Goal: Check status: Check status

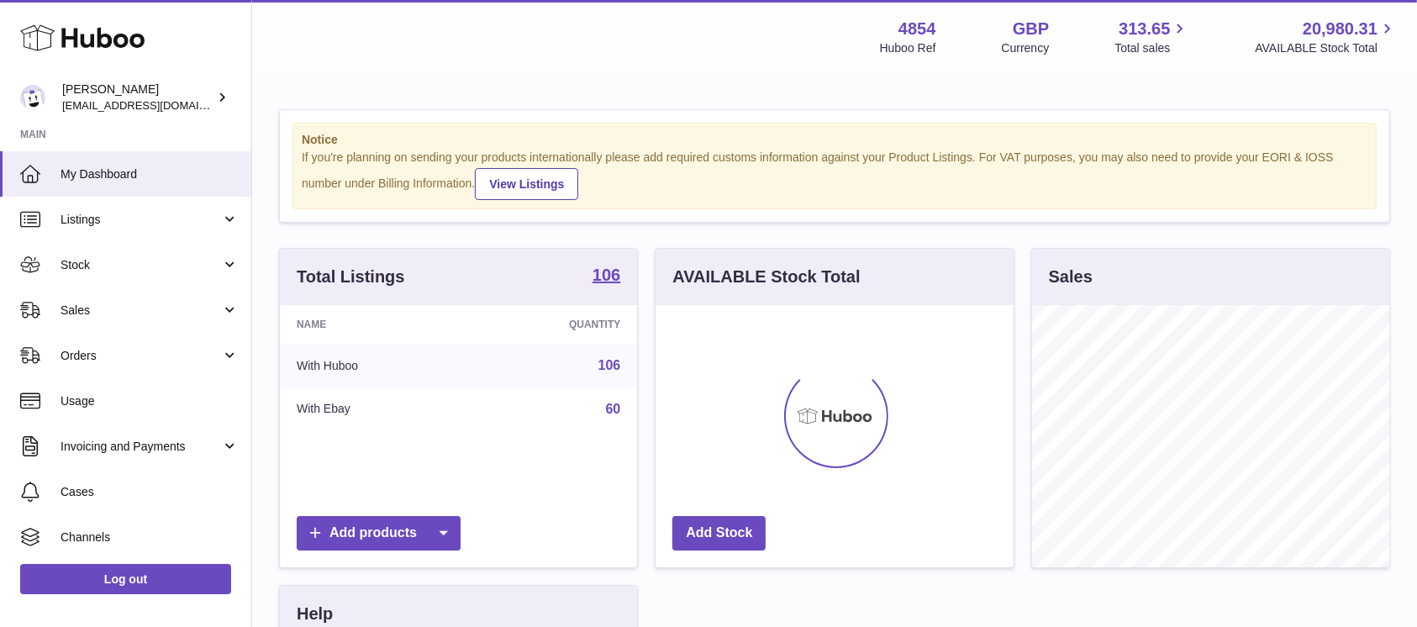
scroll to position [262, 357]
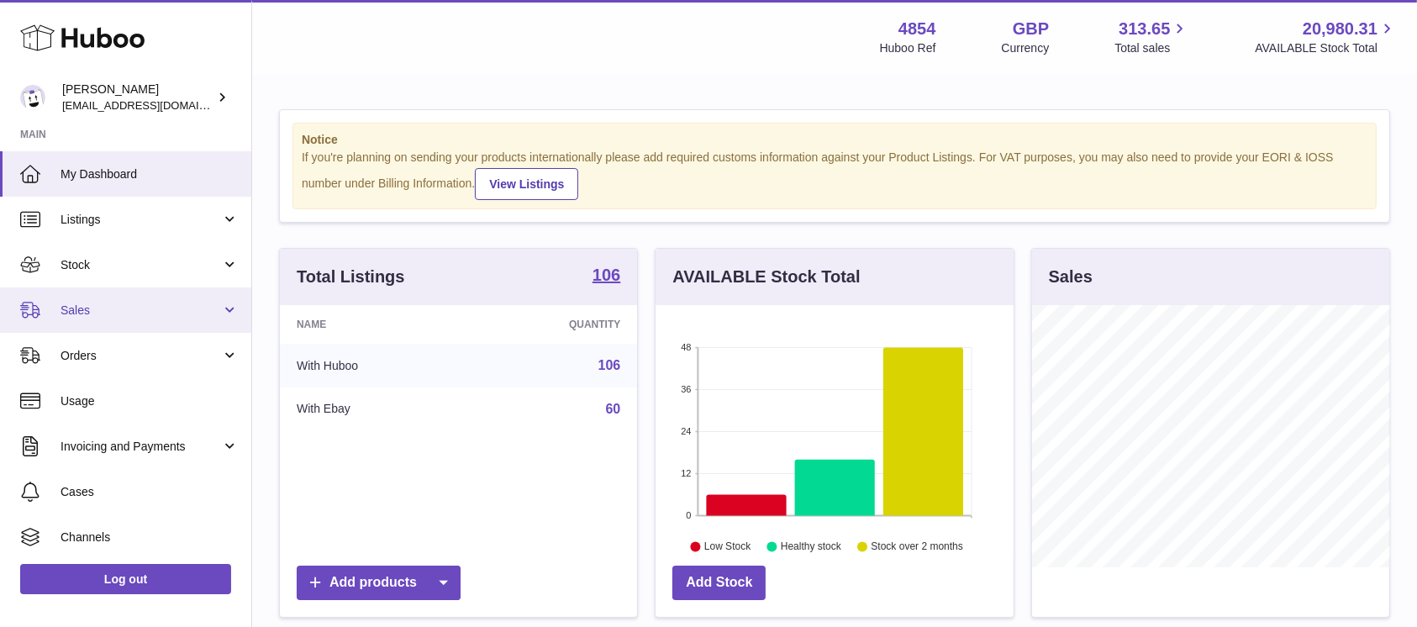
click at [192, 313] on span "Sales" at bounding box center [141, 311] width 161 height 16
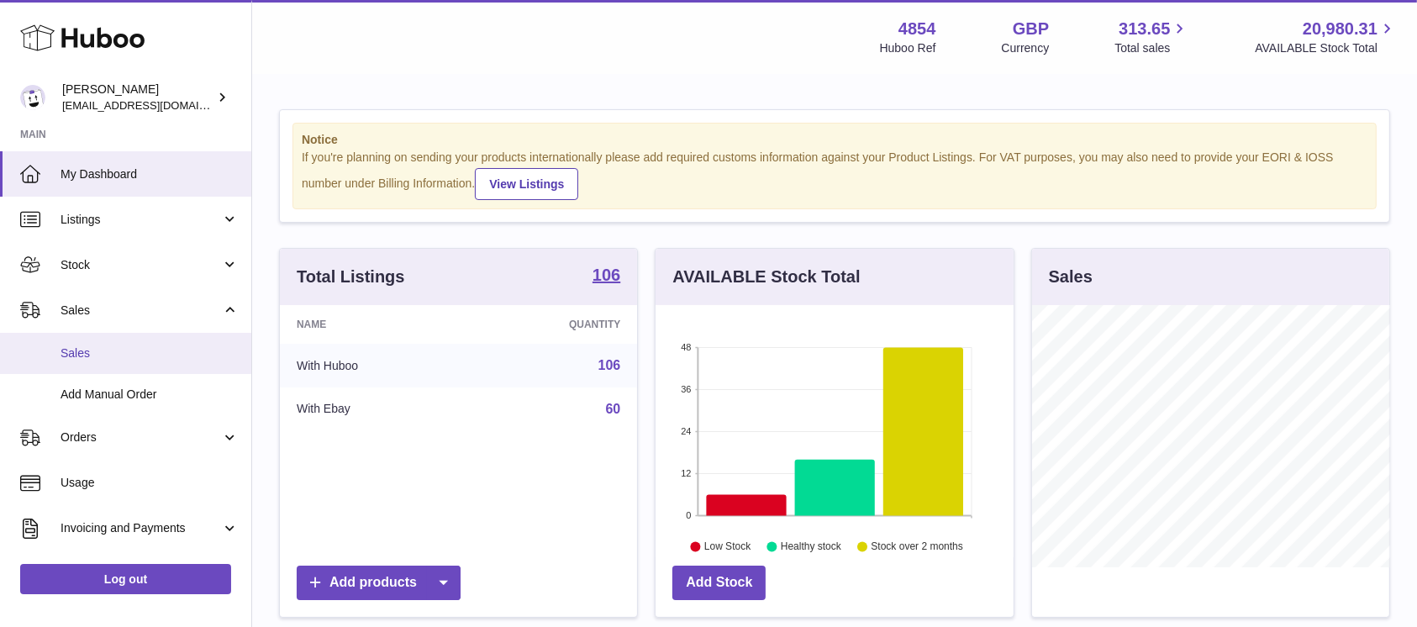
click at [166, 353] on span "Sales" at bounding box center [150, 353] width 178 height 16
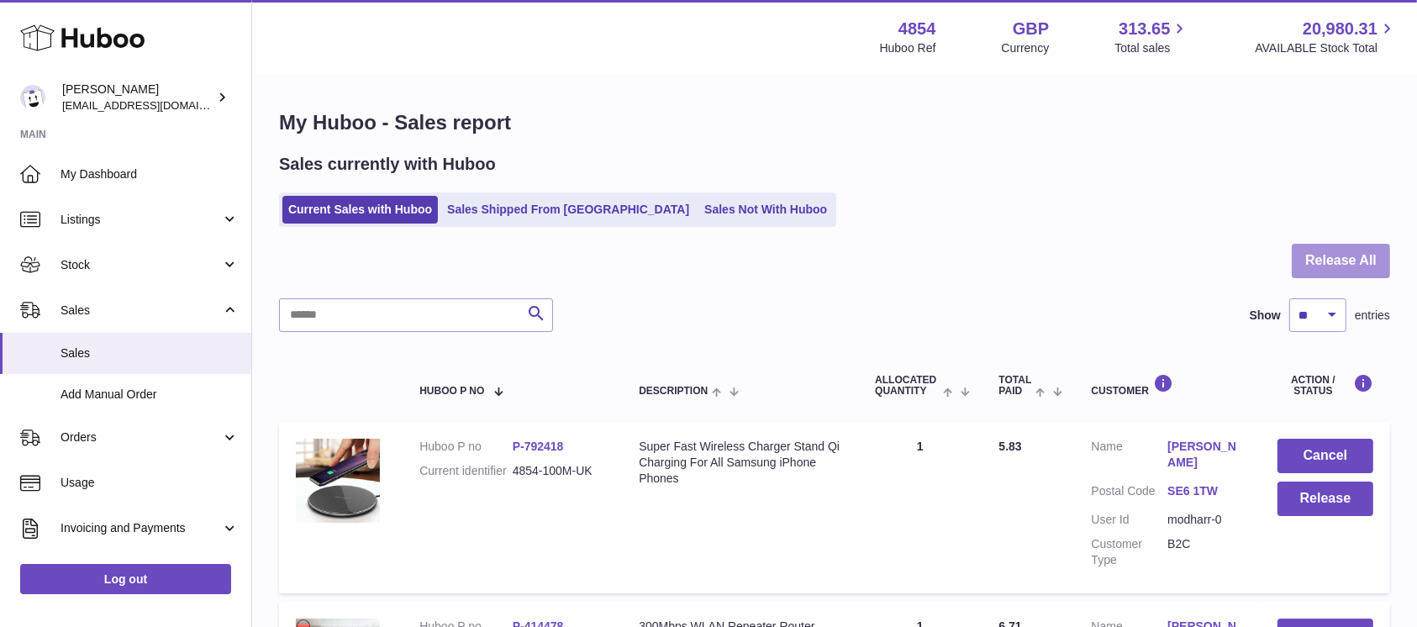
click at [1365, 259] on button "Release All" at bounding box center [1341, 261] width 98 height 34
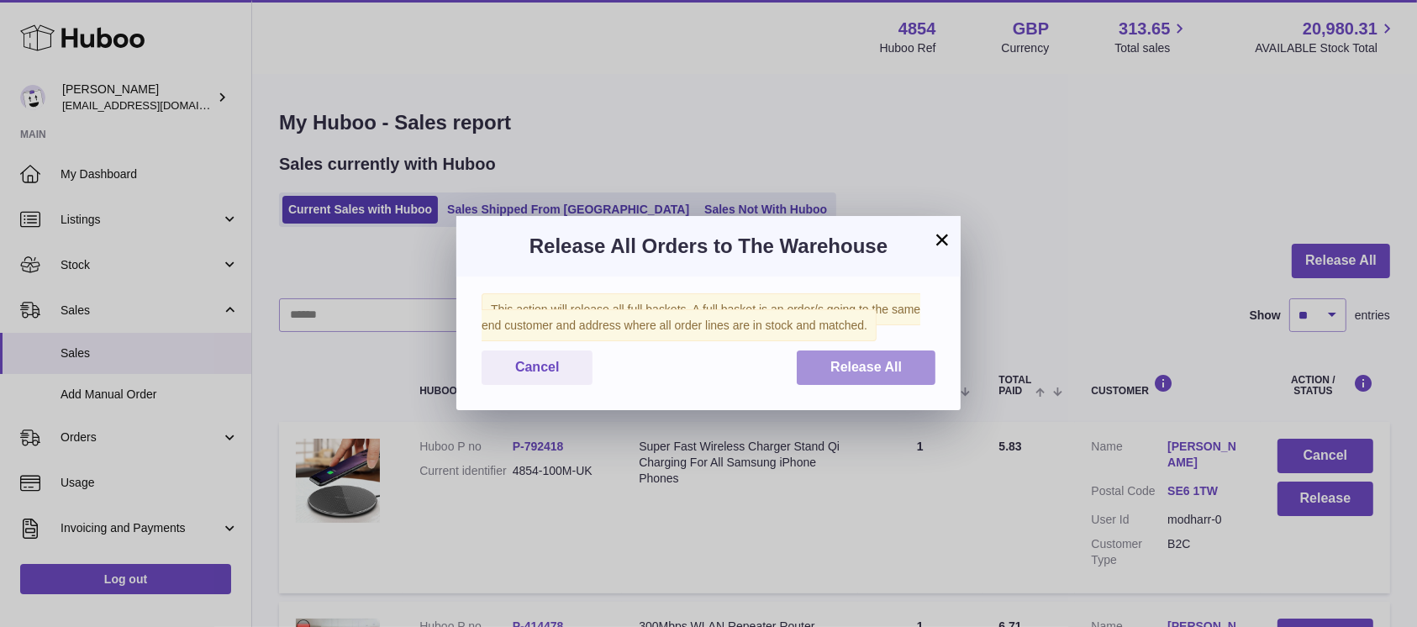
click at [816, 371] on button "Release All" at bounding box center [866, 367] width 139 height 34
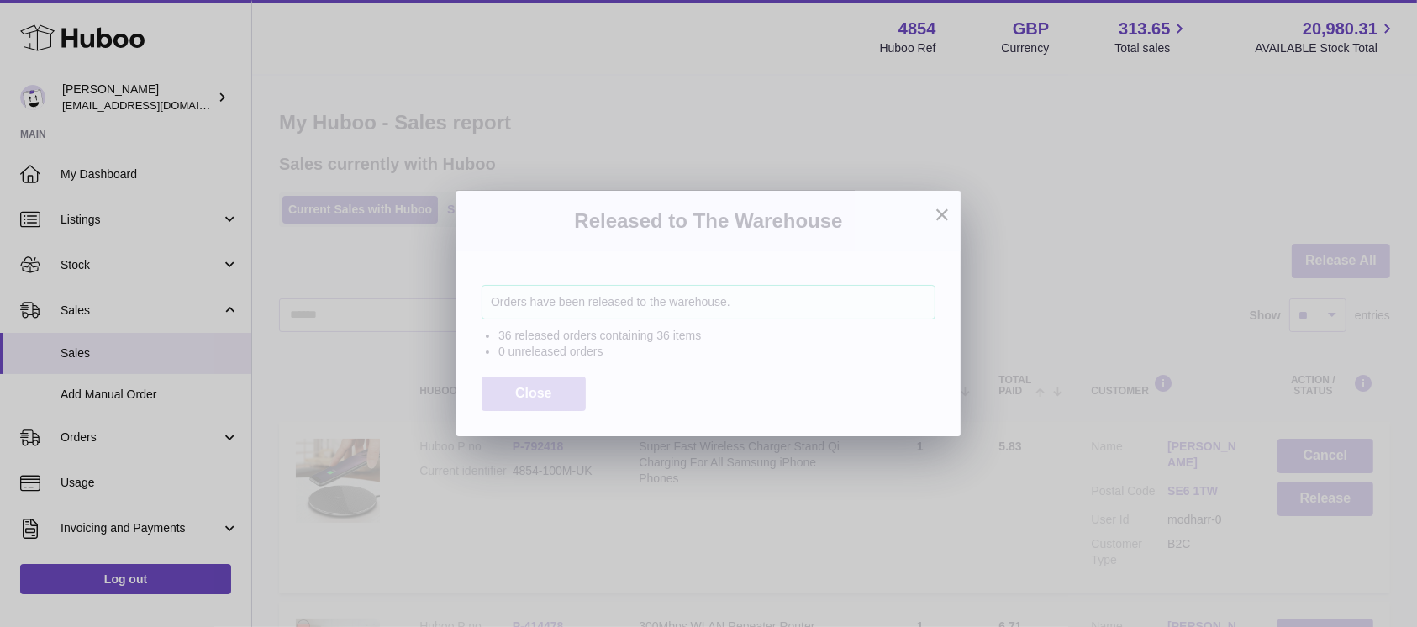
click at [545, 392] on span "Close" at bounding box center [533, 393] width 37 height 14
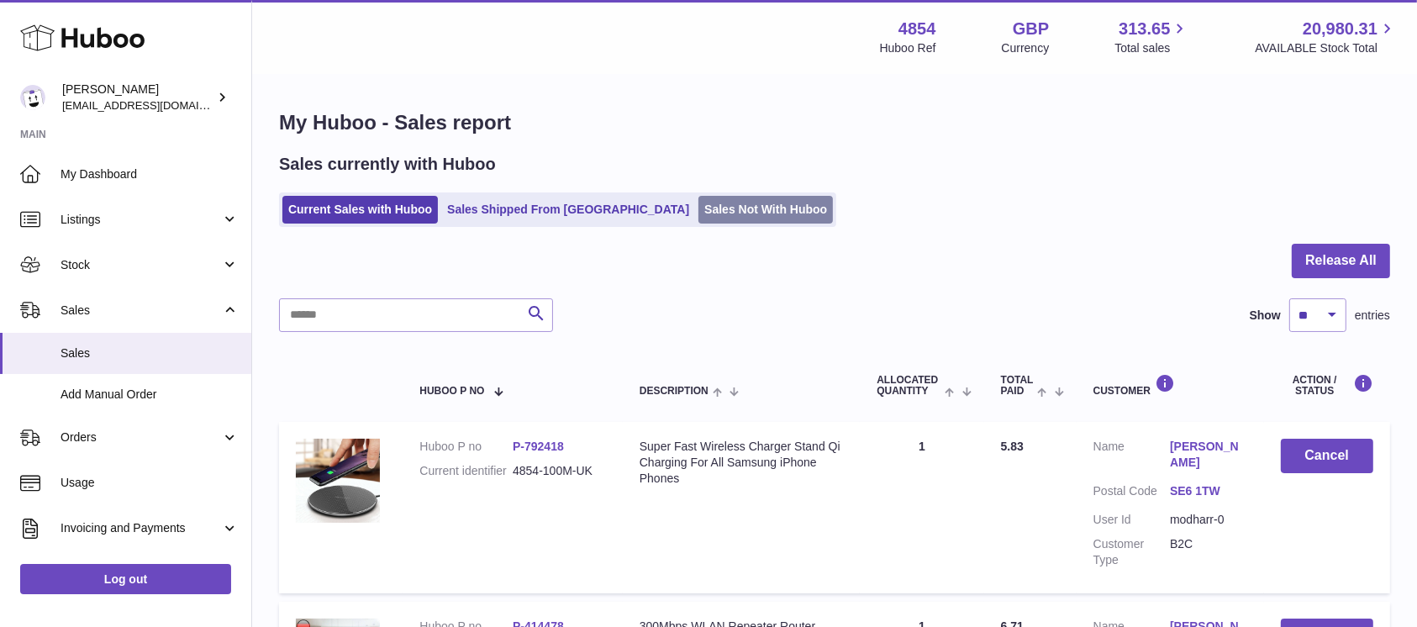
click at [698, 217] on link "Sales Not With Huboo" at bounding box center [765, 210] width 134 height 28
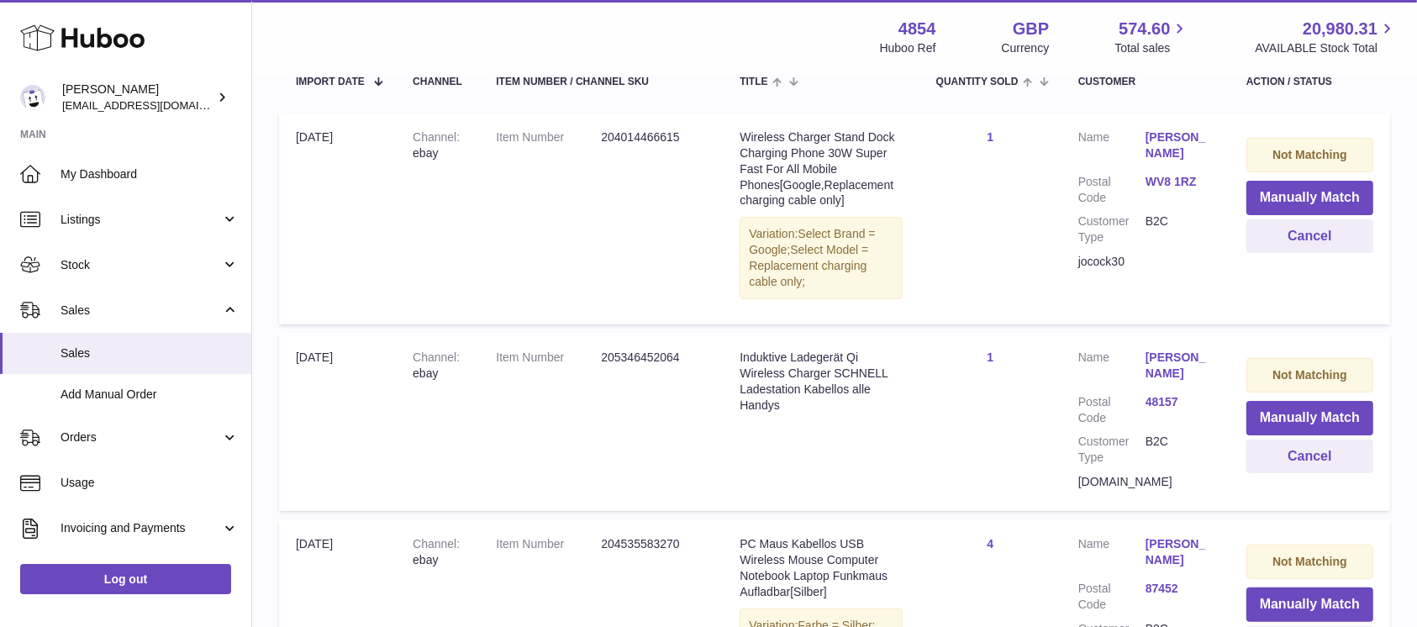
scroll to position [224, 0]
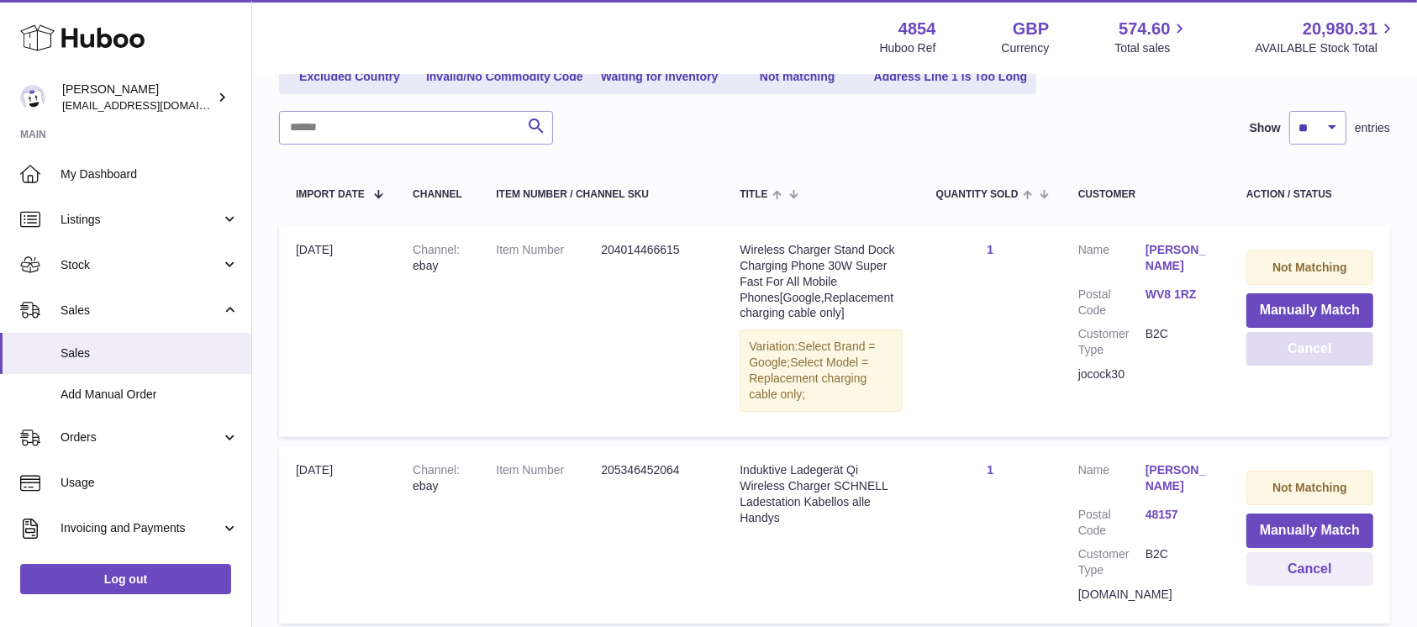
click at [1283, 355] on button "Cancel" at bounding box center [1309, 349] width 127 height 34
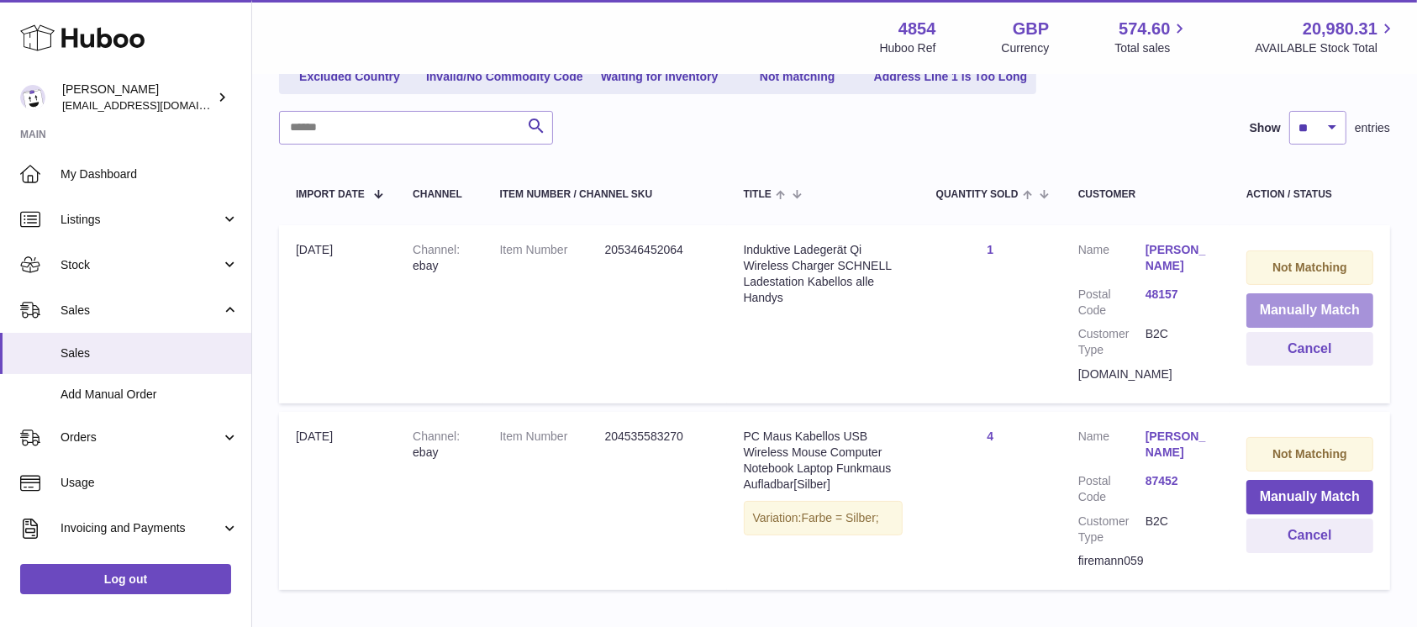
click at [1264, 303] on button "Manually Match" at bounding box center [1309, 310] width 127 height 34
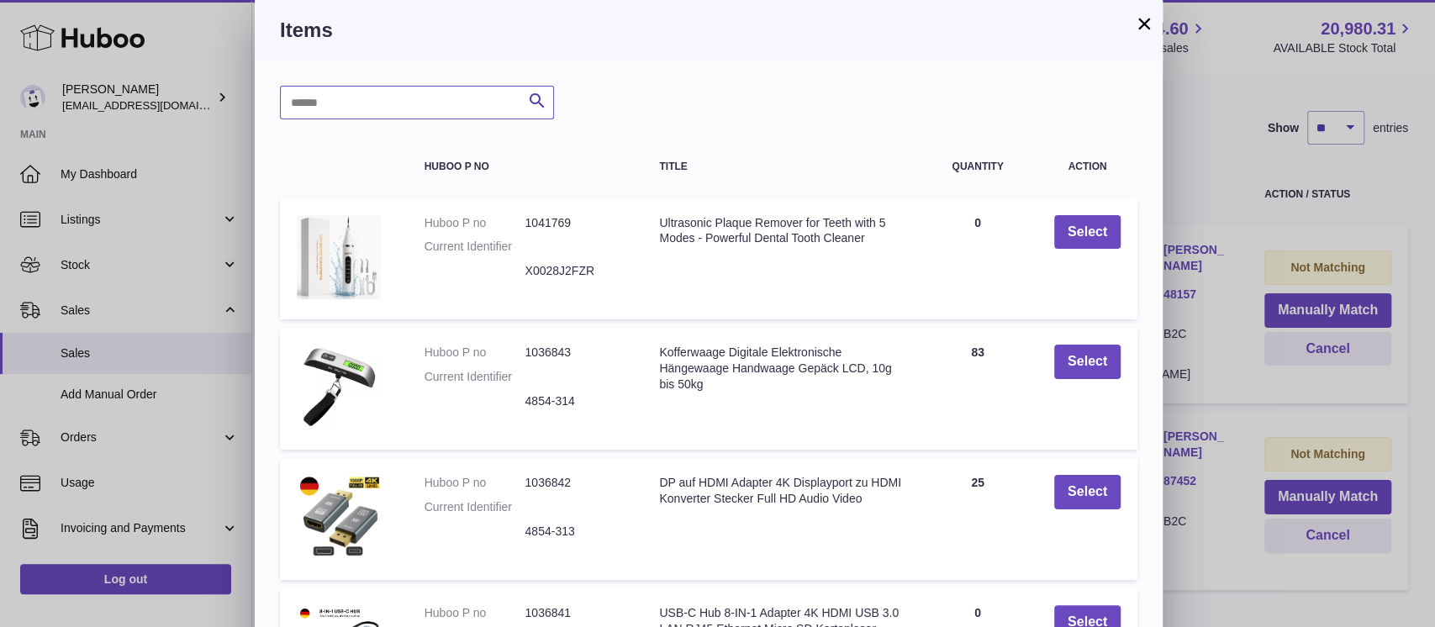
click at [427, 109] on input "text" at bounding box center [417, 103] width 274 height 34
type input "*****"
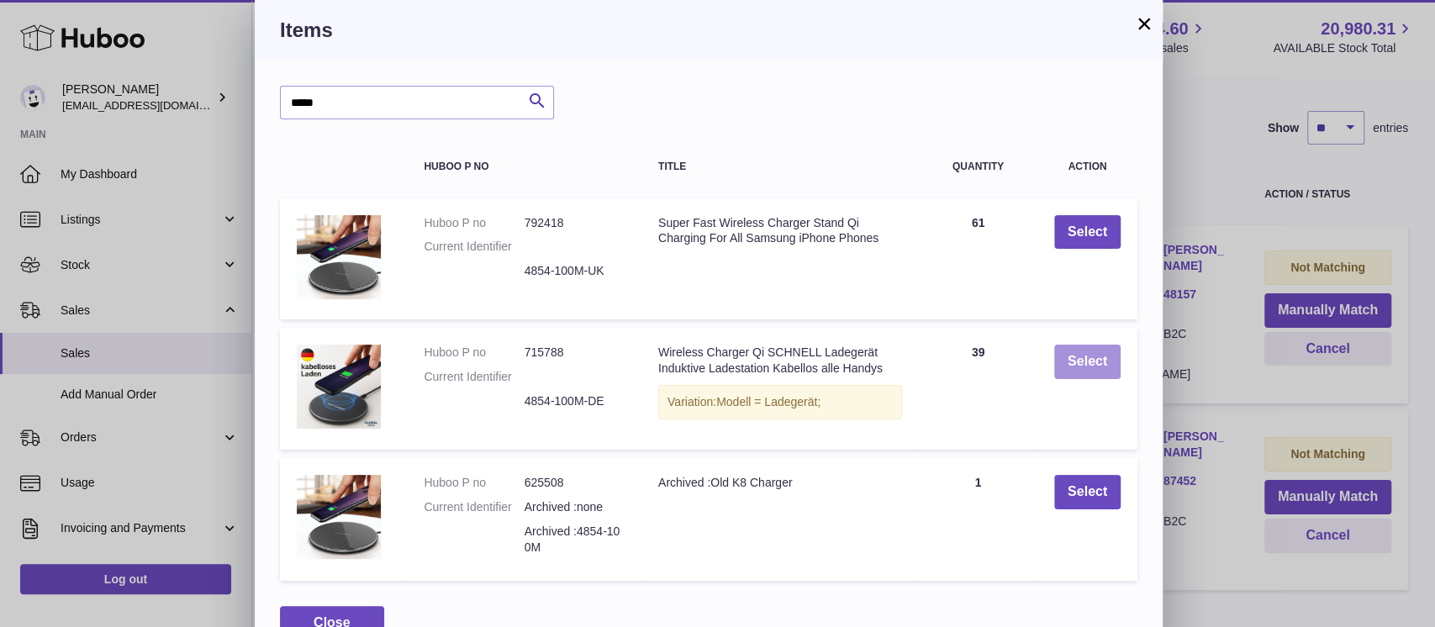
click at [1060, 363] on button "Select" at bounding box center [1087, 362] width 66 height 34
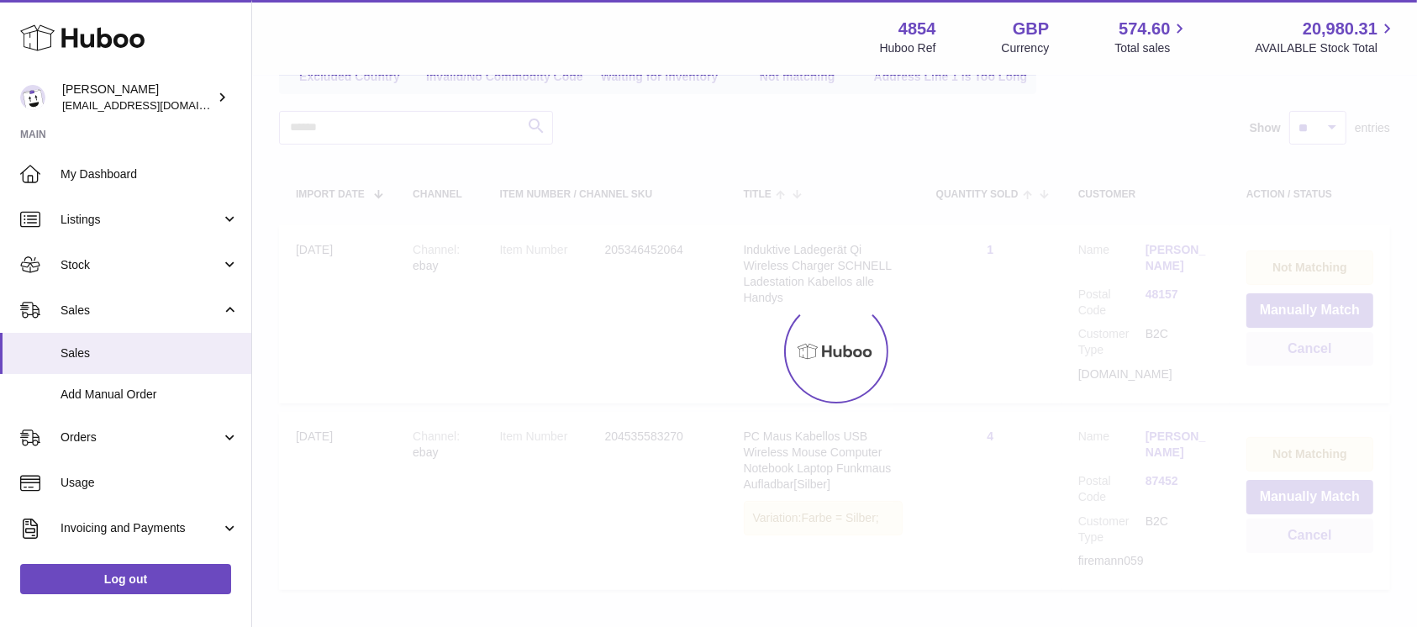
scroll to position [140, 0]
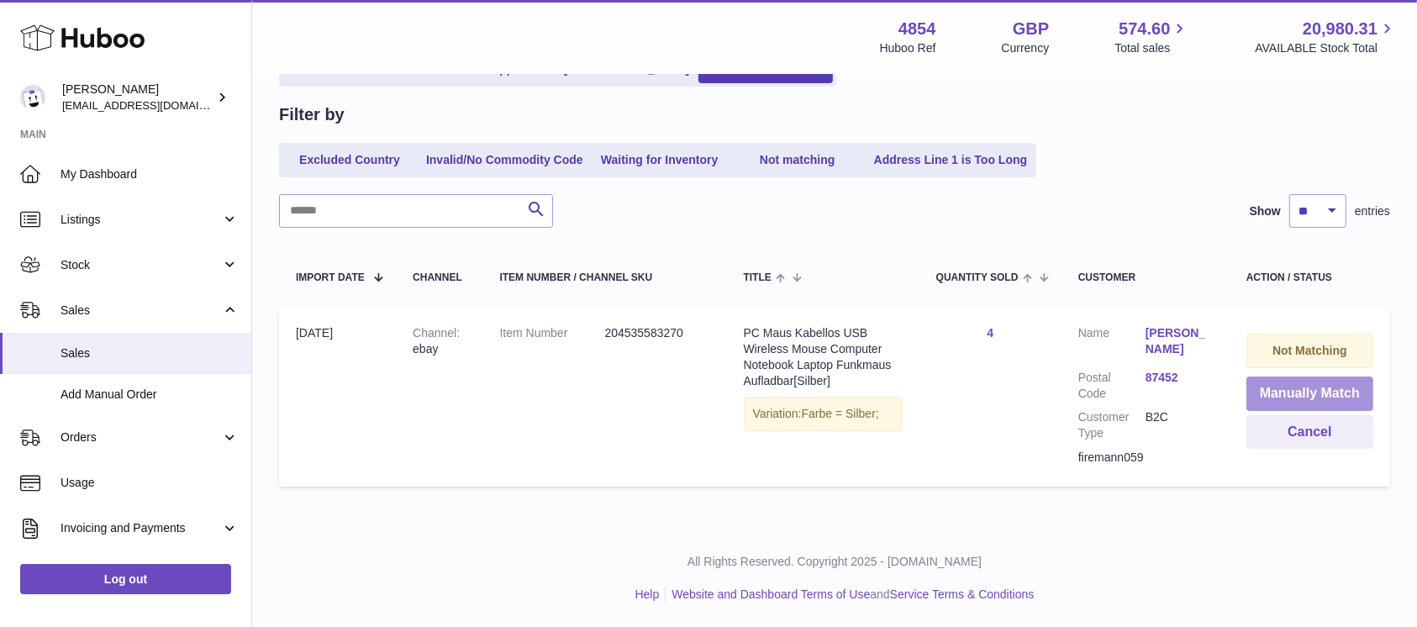
click at [1296, 392] on button "Manually Match" at bounding box center [1309, 394] width 127 height 34
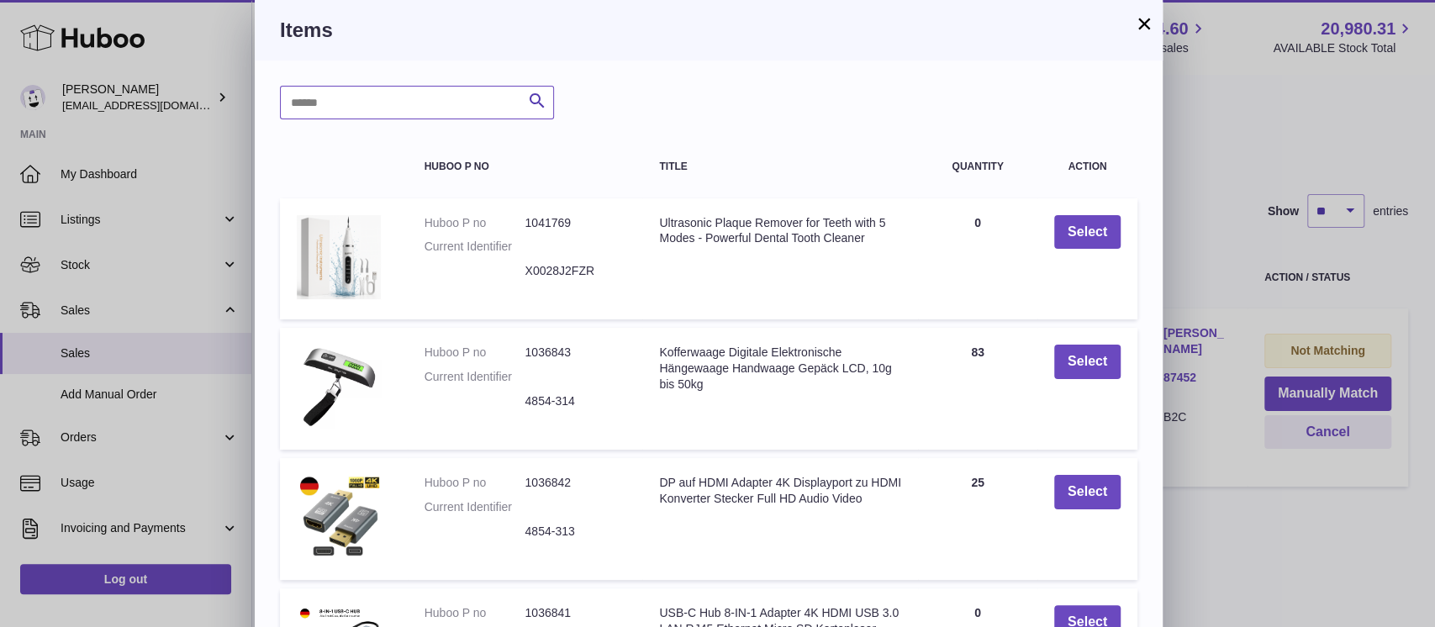
click at [403, 103] on input "text" at bounding box center [417, 103] width 274 height 34
type input "*****"
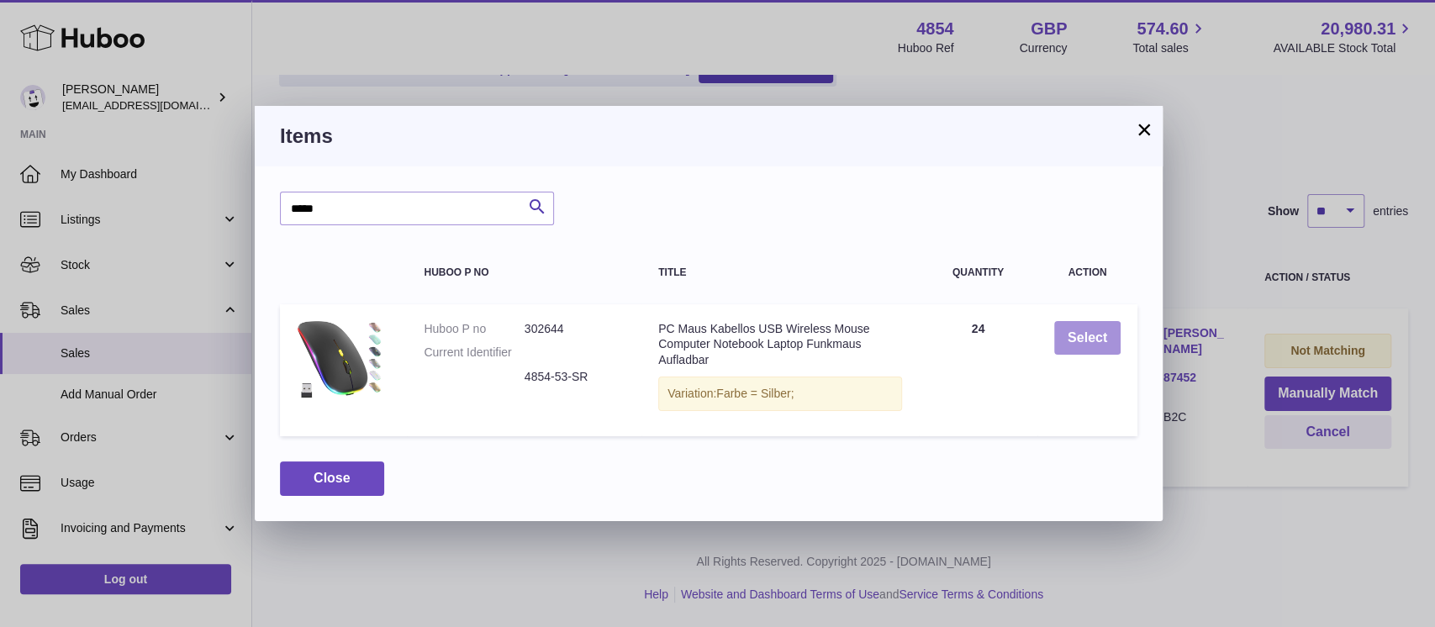
click at [1088, 333] on button "Select" at bounding box center [1087, 338] width 66 height 34
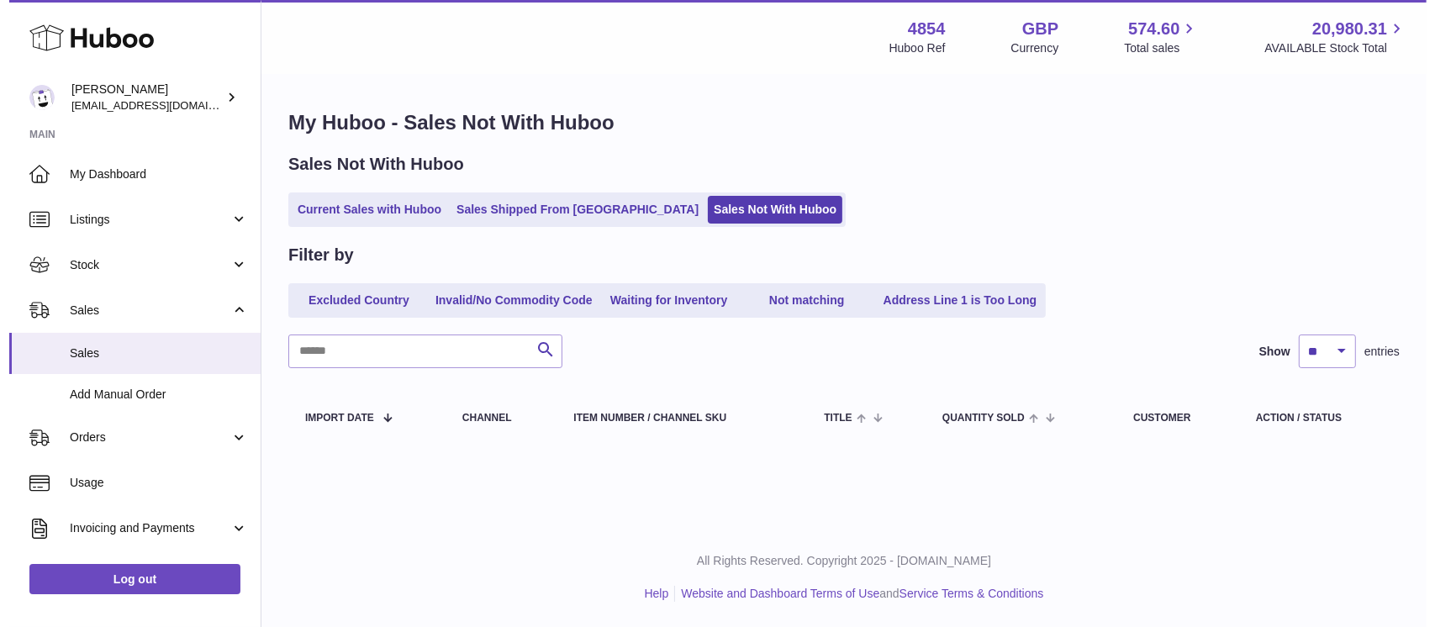
scroll to position [0, 0]
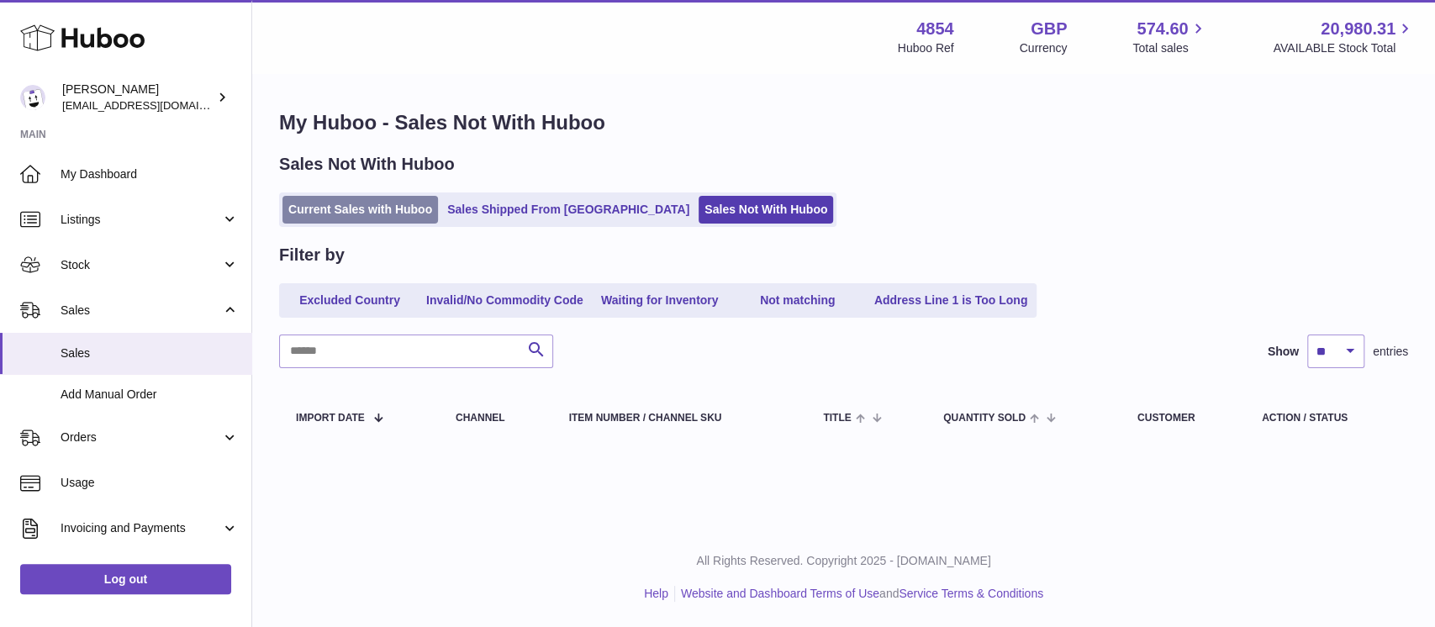
click at [350, 208] on link "Current Sales with Huboo" at bounding box center [359, 210] width 155 height 28
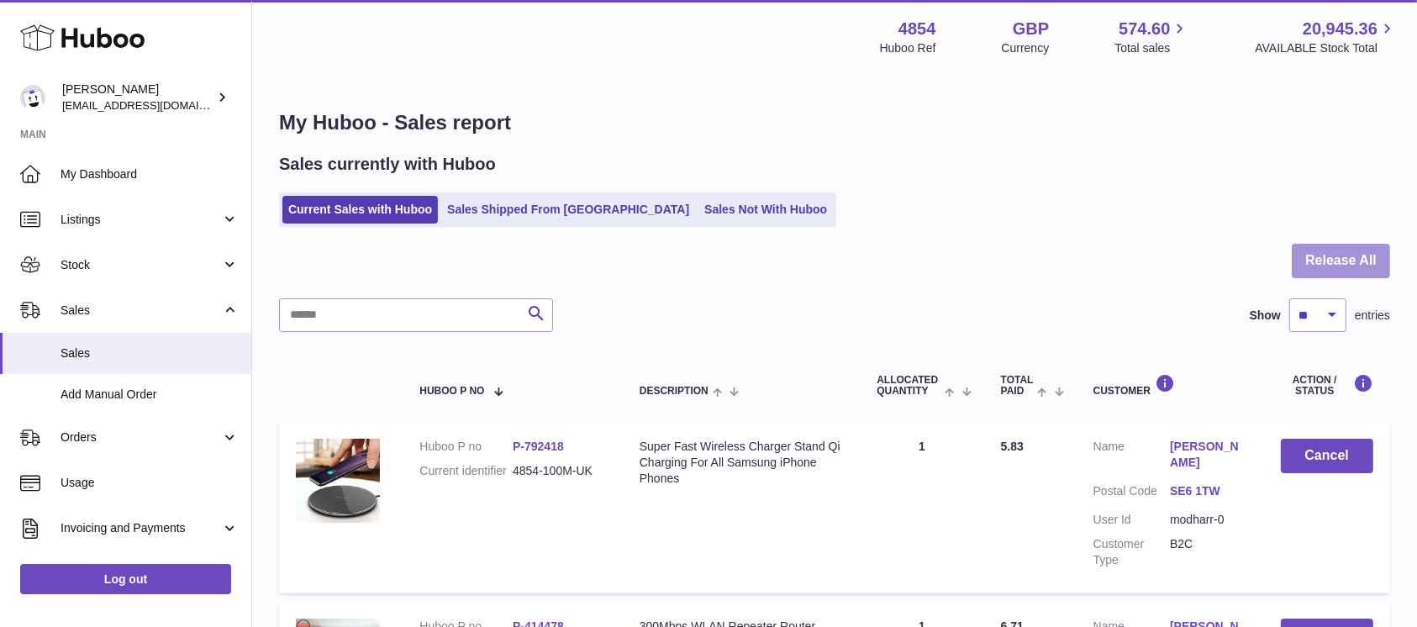
click at [1309, 256] on button "Release All" at bounding box center [1341, 261] width 98 height 34
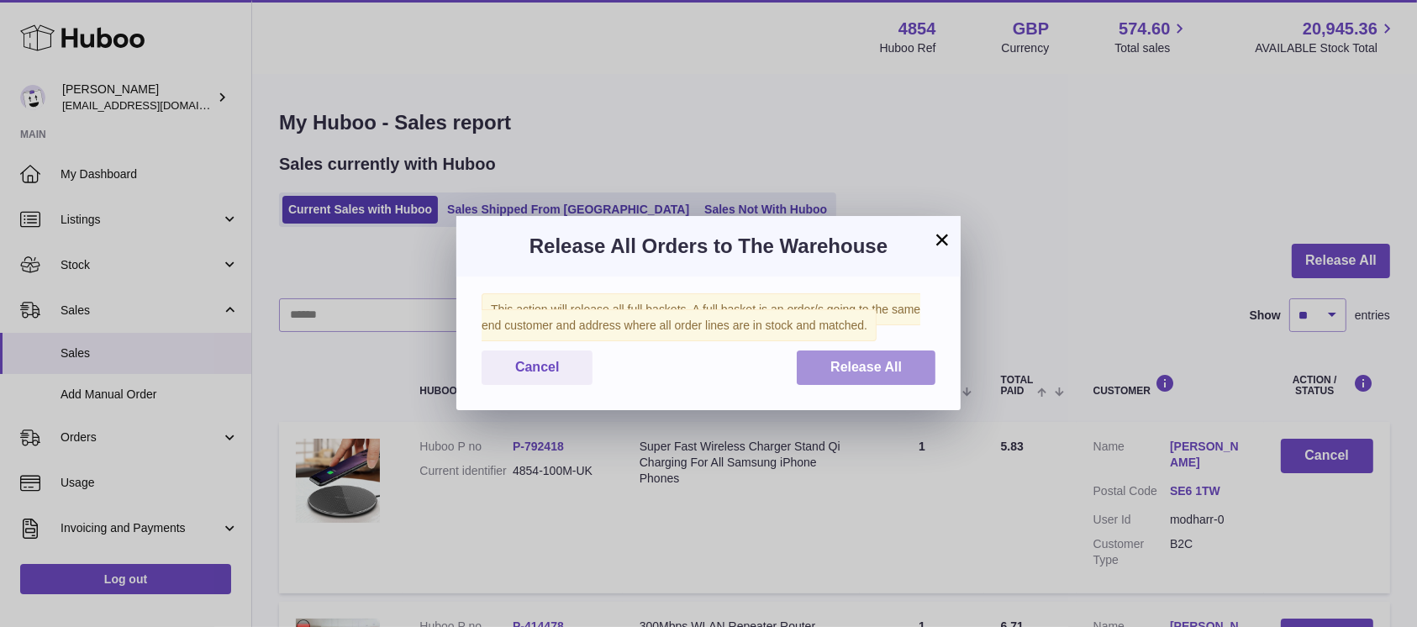
click at [835, 350] on button "Release All" at bounding box center [866, 367] width 139 height 34
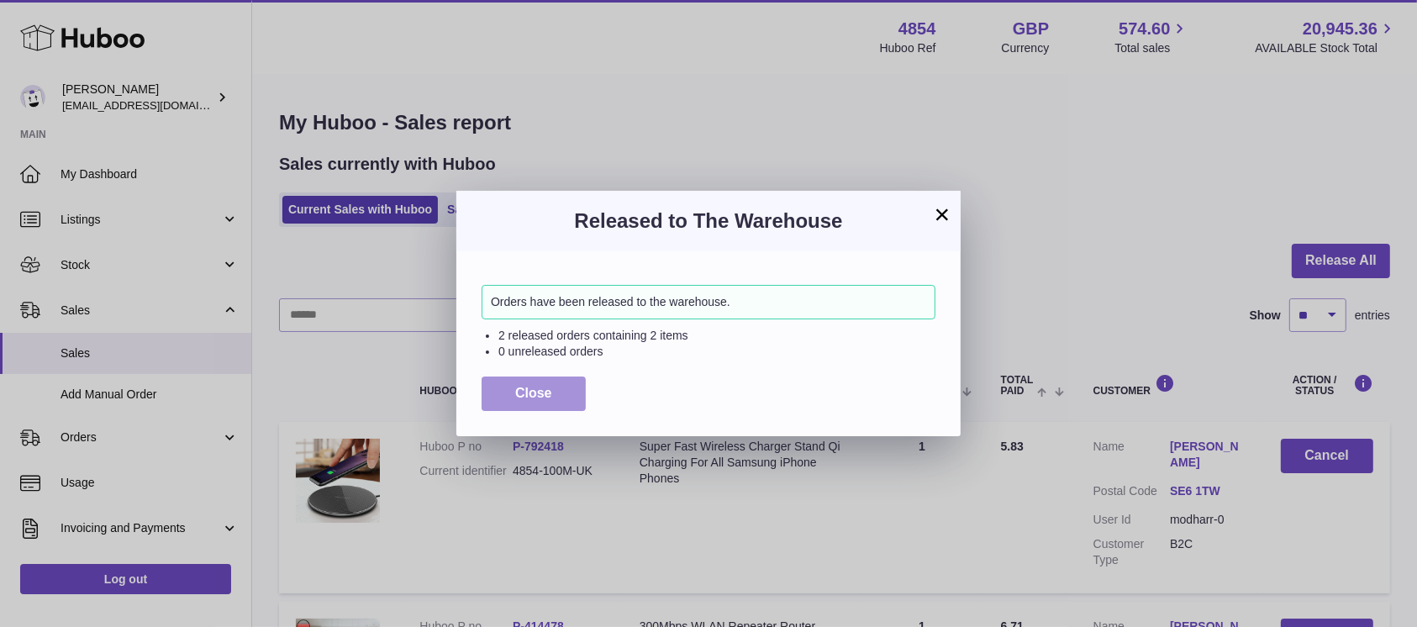
click at [525, 387] on span "Close" at bounding box center [533, 393] width 37 height 14
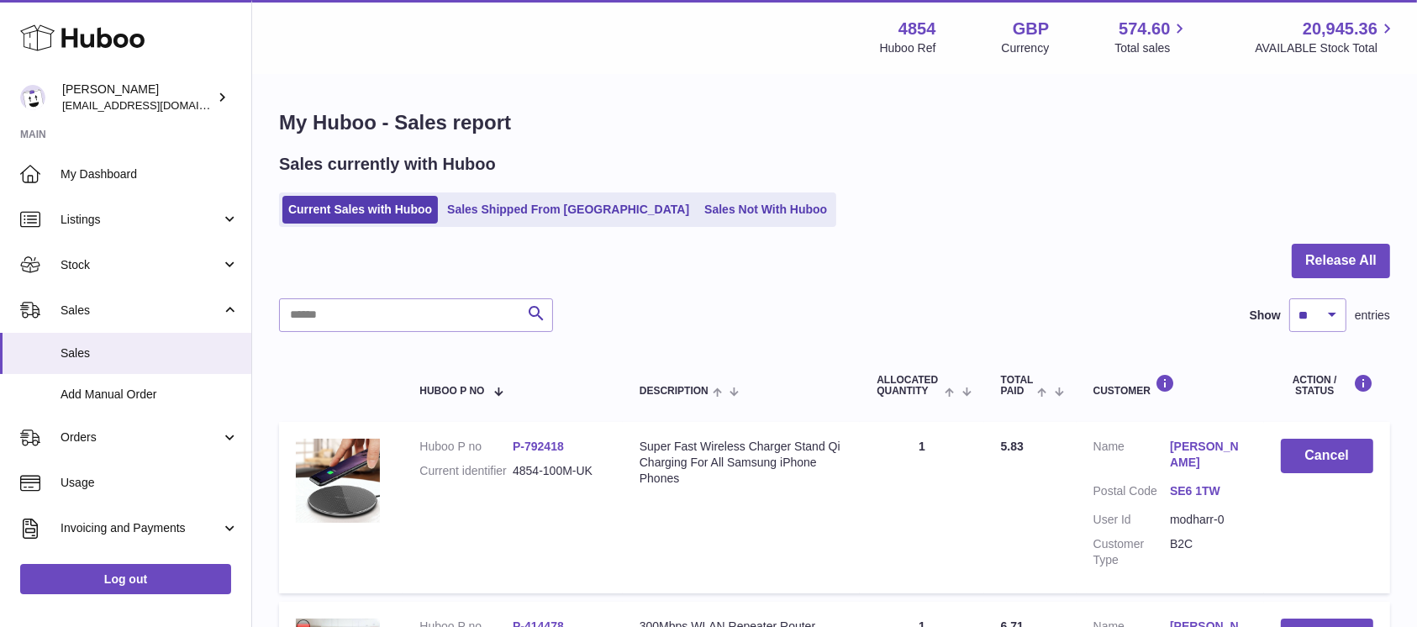
click at [627, 187] on div "Sales currently with Huboo Current Sales with Huboo Sales Shipped From Huboo Sa…" at bounding box center [834, 190] width 1111 height 74
click at [698, 212] on link "Sales Not With Huboo" at bounding box center [765, 210] width 134 height 28
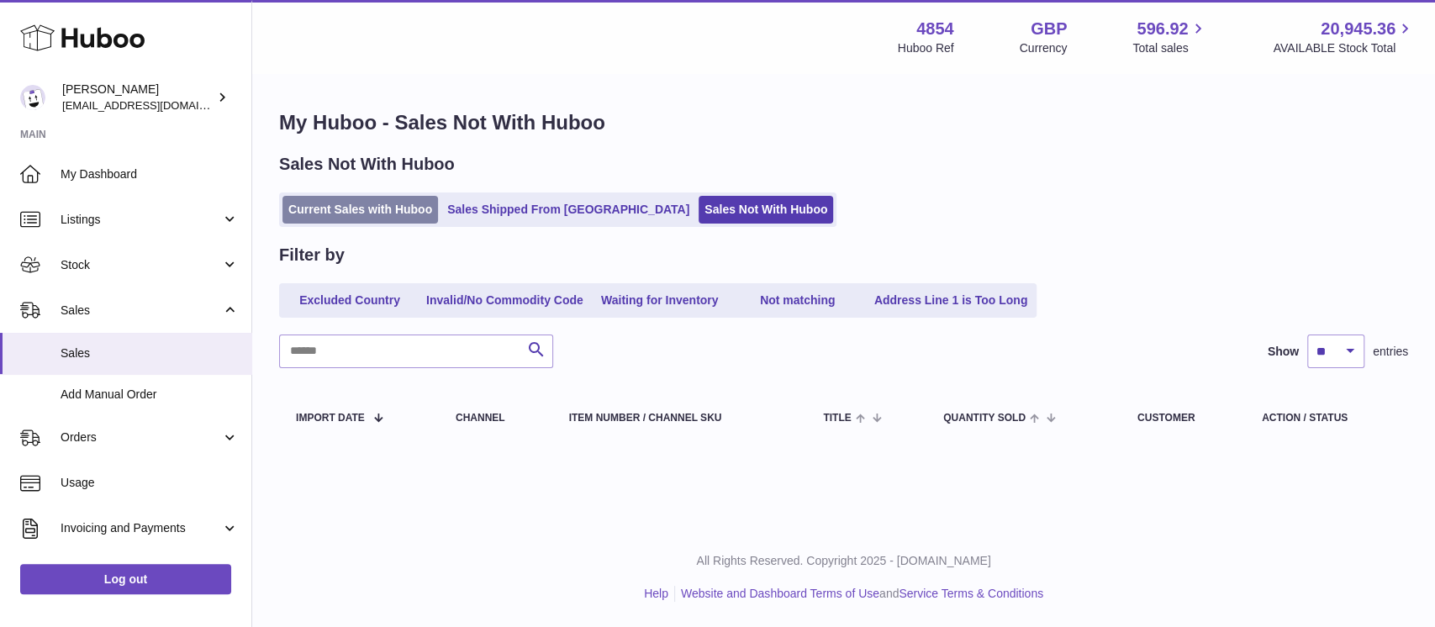
click at [383, 219] on link "Current Sales with Huboo" at bounding box center [359, 210] width 155 height 28
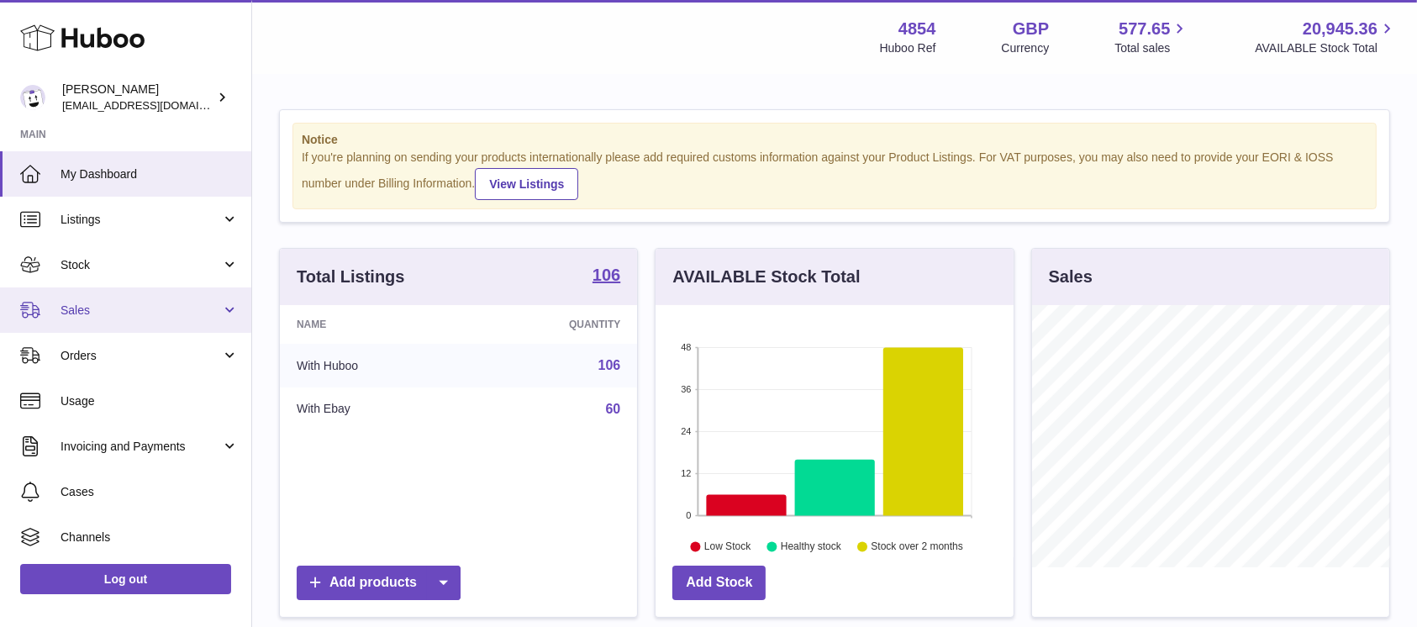
scroll to position [262, 357]
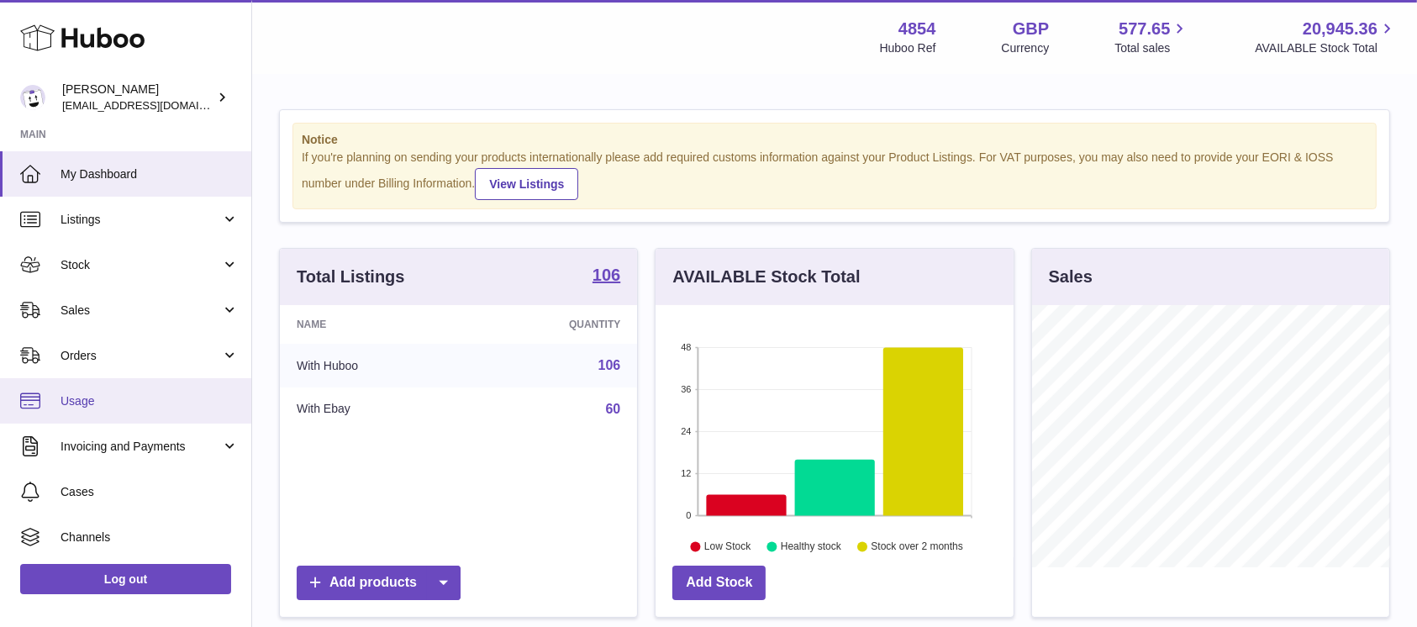
click at [188, 398] on span "Usage" at bounding box center [150, 401] width 178 height 16
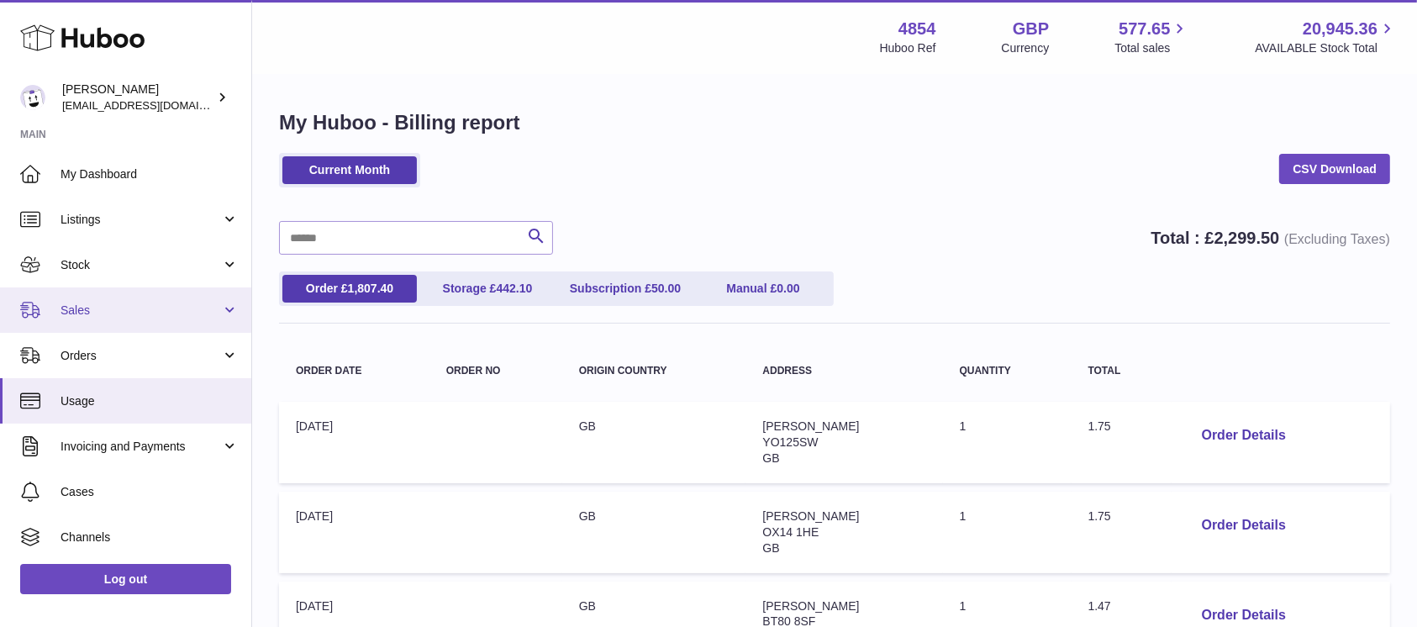
click at [176, 313] on span "Sales" at bounding box center [141, 311] width 161 height 16
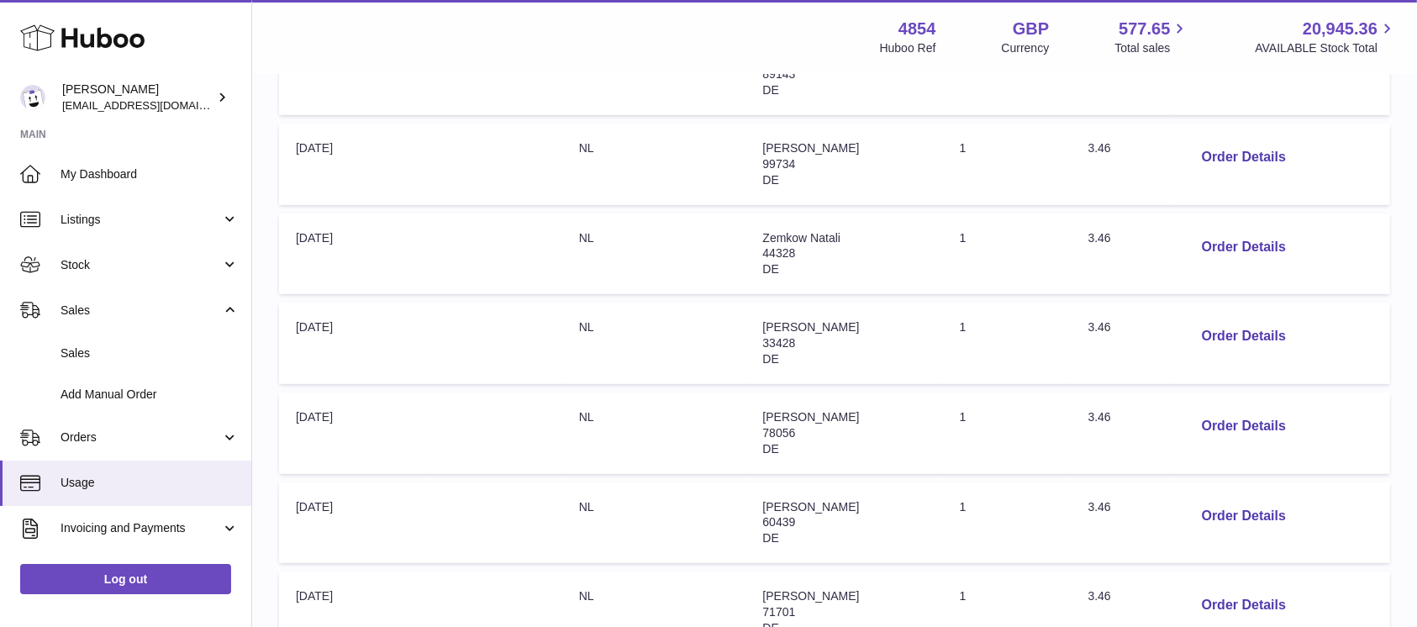
scroll to position [845, 0]
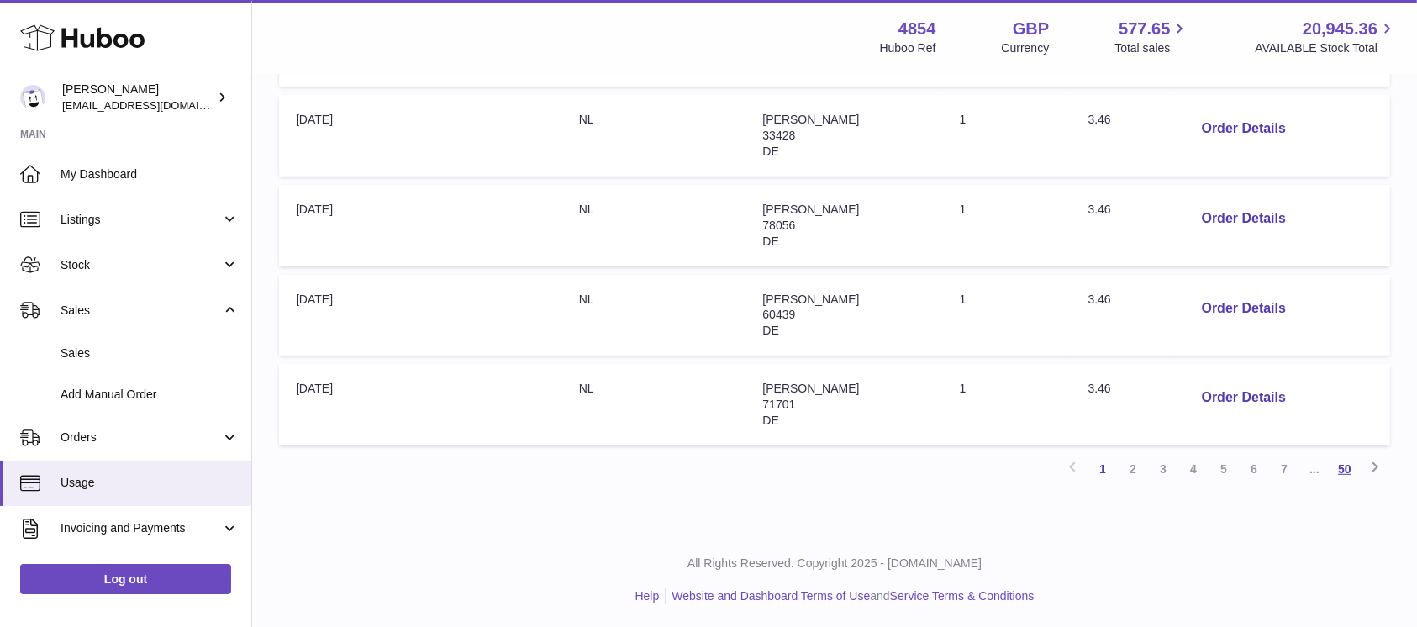
click at [1345, 454] on link "50" at bounding box center [1345, 469] width 30 height 30
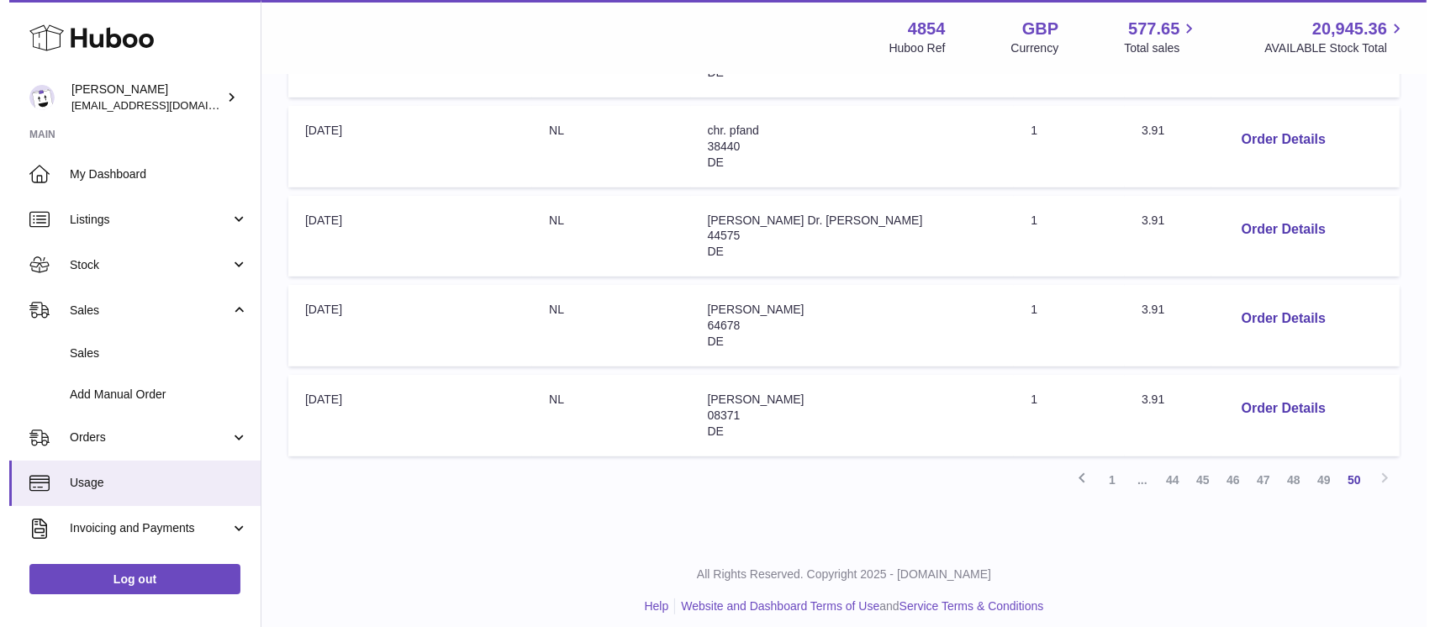
scroll to position [666, 0]
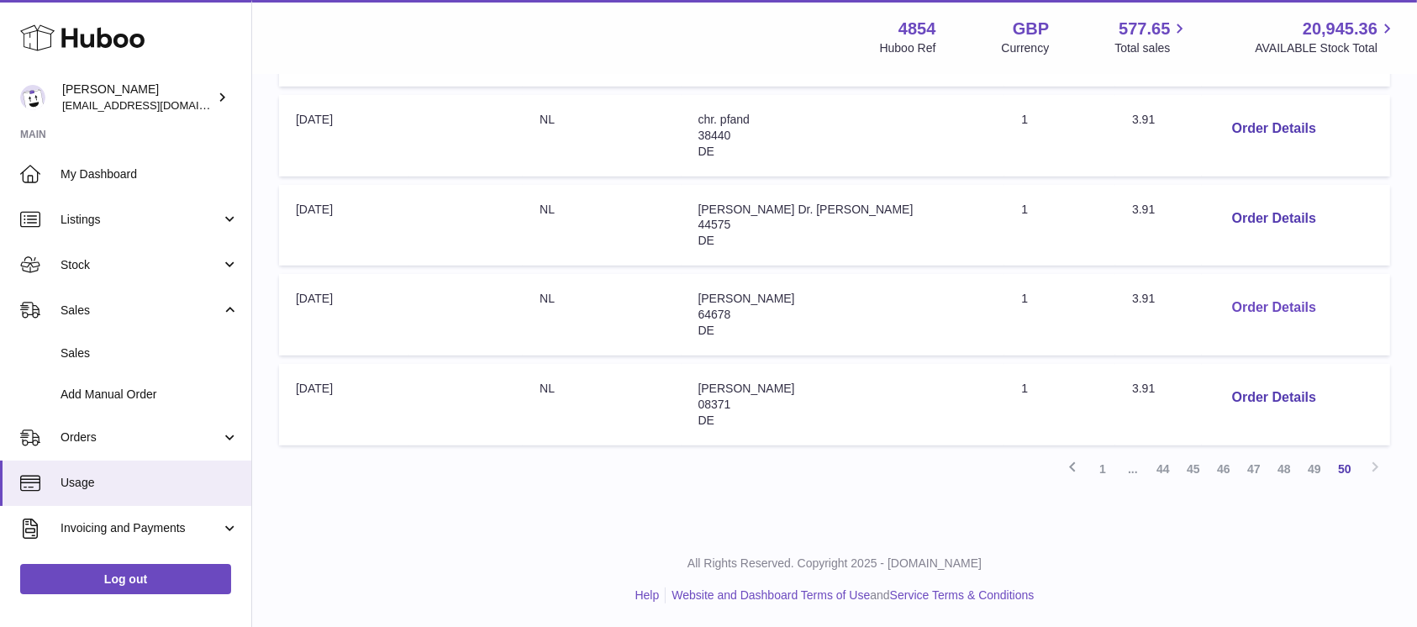
click at [1240, 320] on button "Order Details" at bounding box center [1274, 308] width 111 height 34
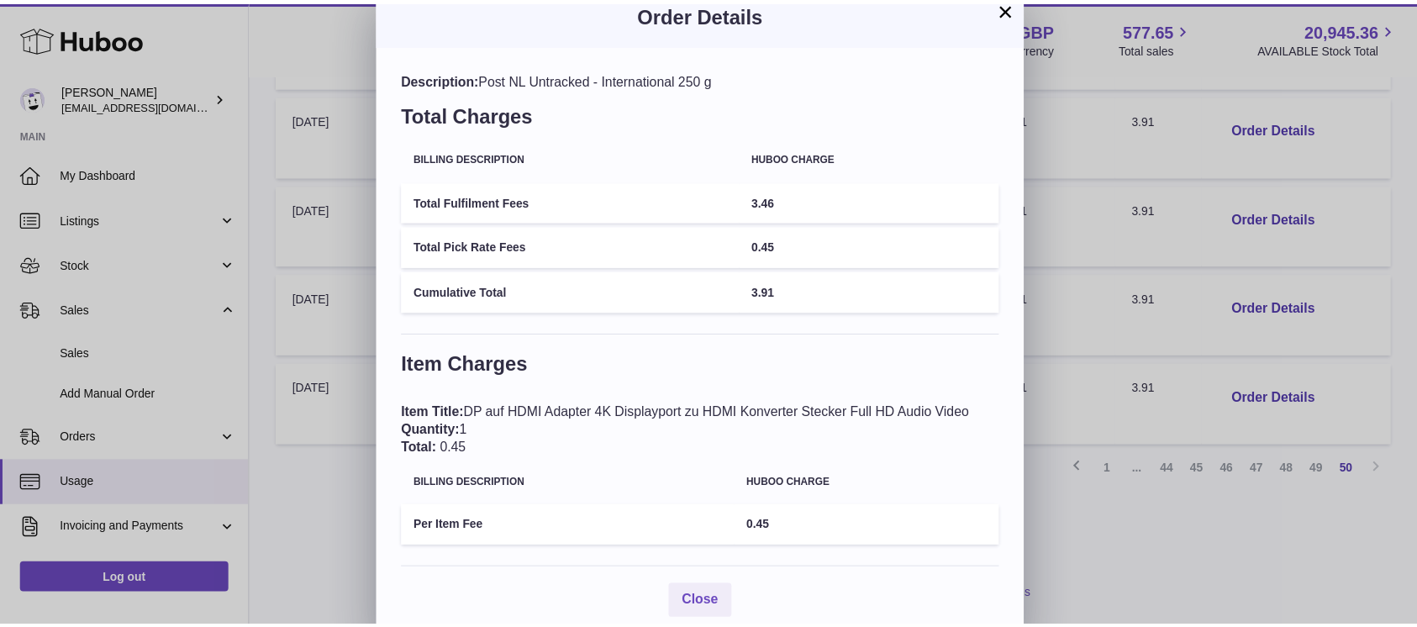
scroll to position [0, 0]
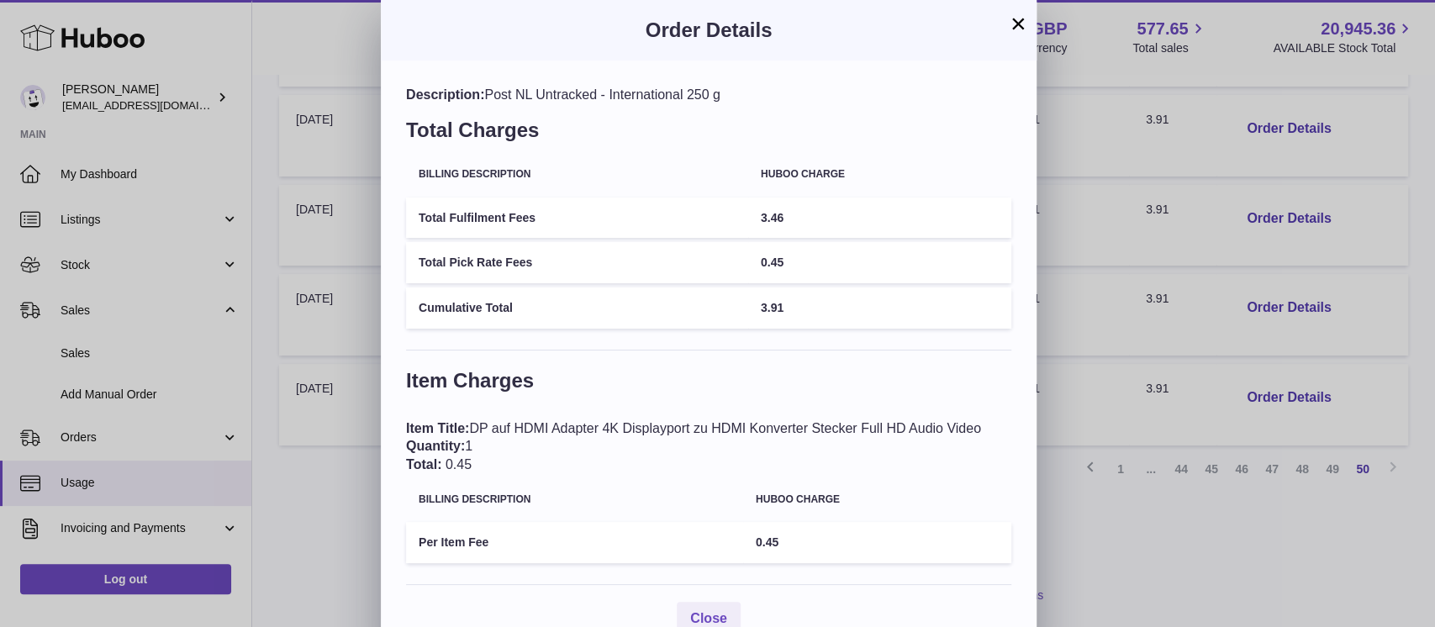
click at [1015, 25] on button "×" at bounding box center [1018, 23] width 20 height 20
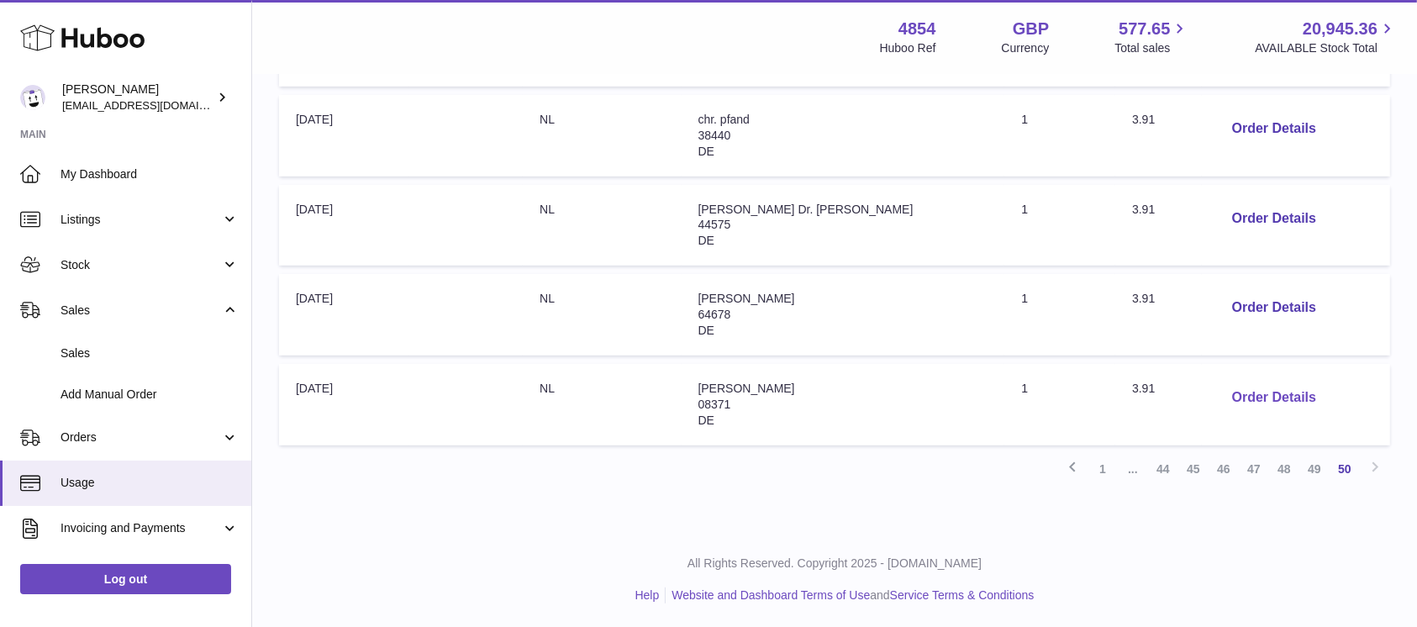
click at [1261, 391] on button "Order Details" at bounding box center [1274, 398] width 111 height 34
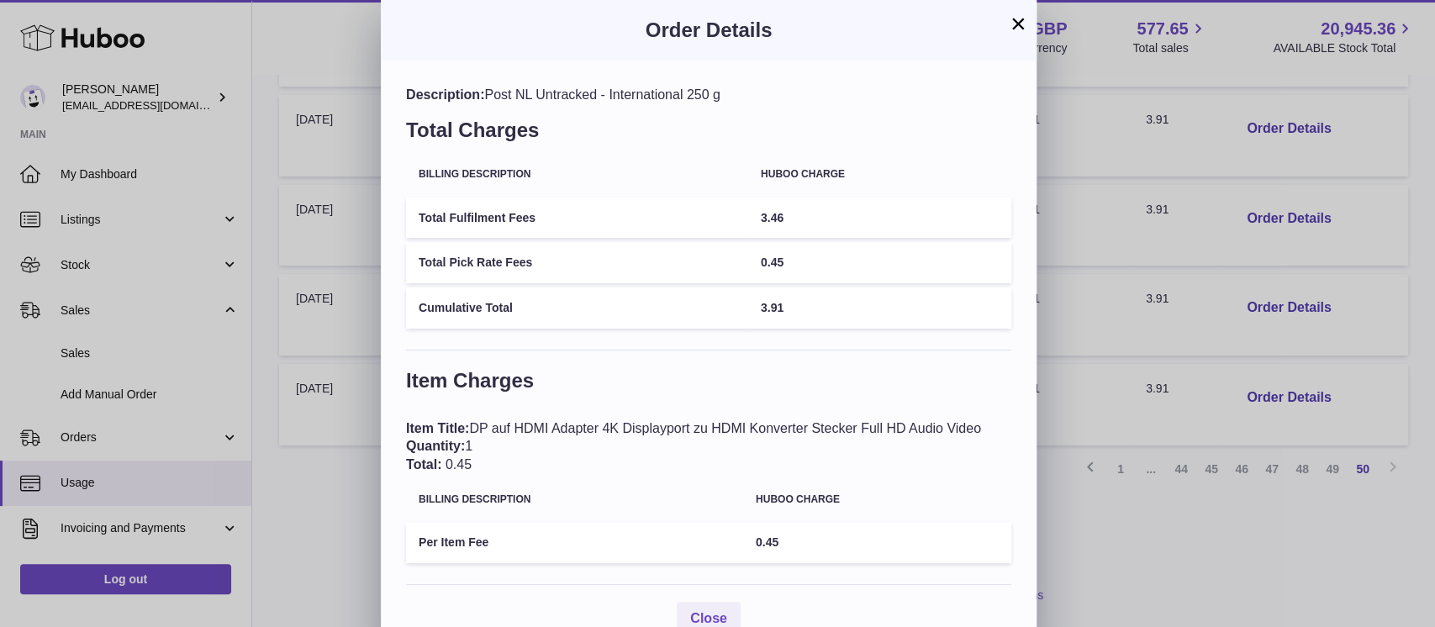
click at [1022, 15] on button "×" at bounding box center [1018, 23] width 20 height 20
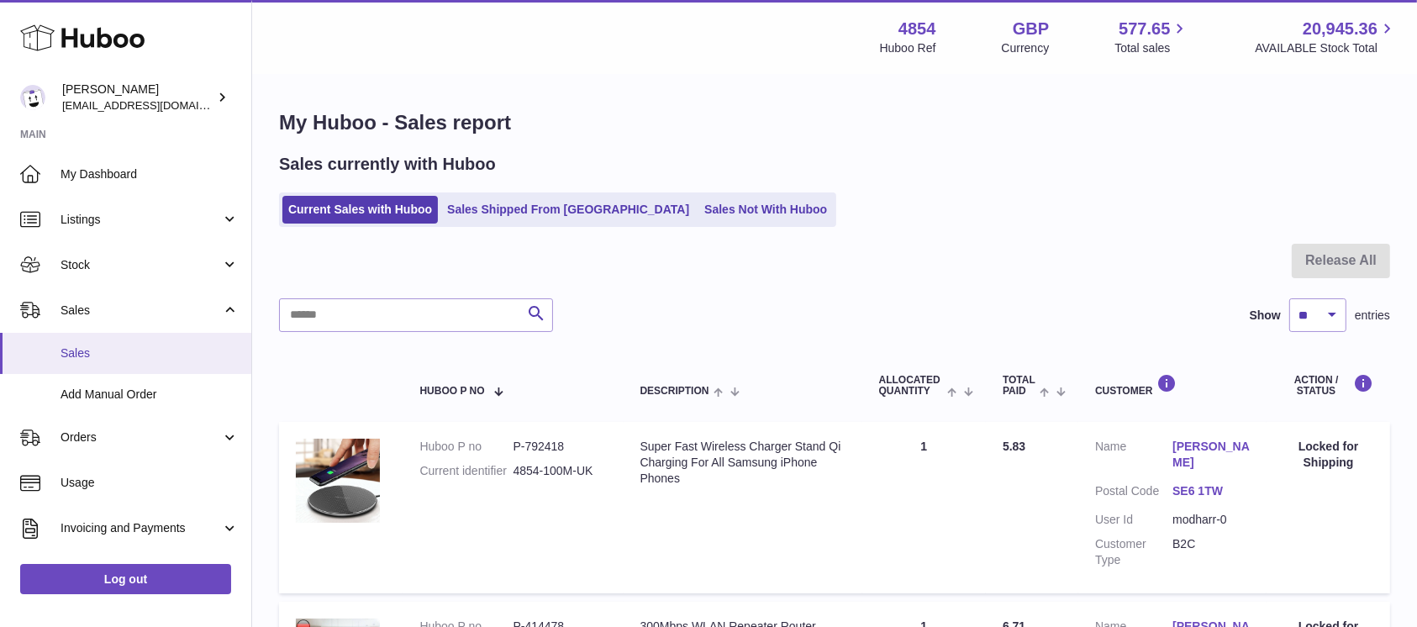
click at [152, 346] on span "Sales" at bounding box center [150, 353] width 178 height 16
click at [706, 216] on link "Sales Not With Huboo" at bounding box center [765, 210] width 134 height 28
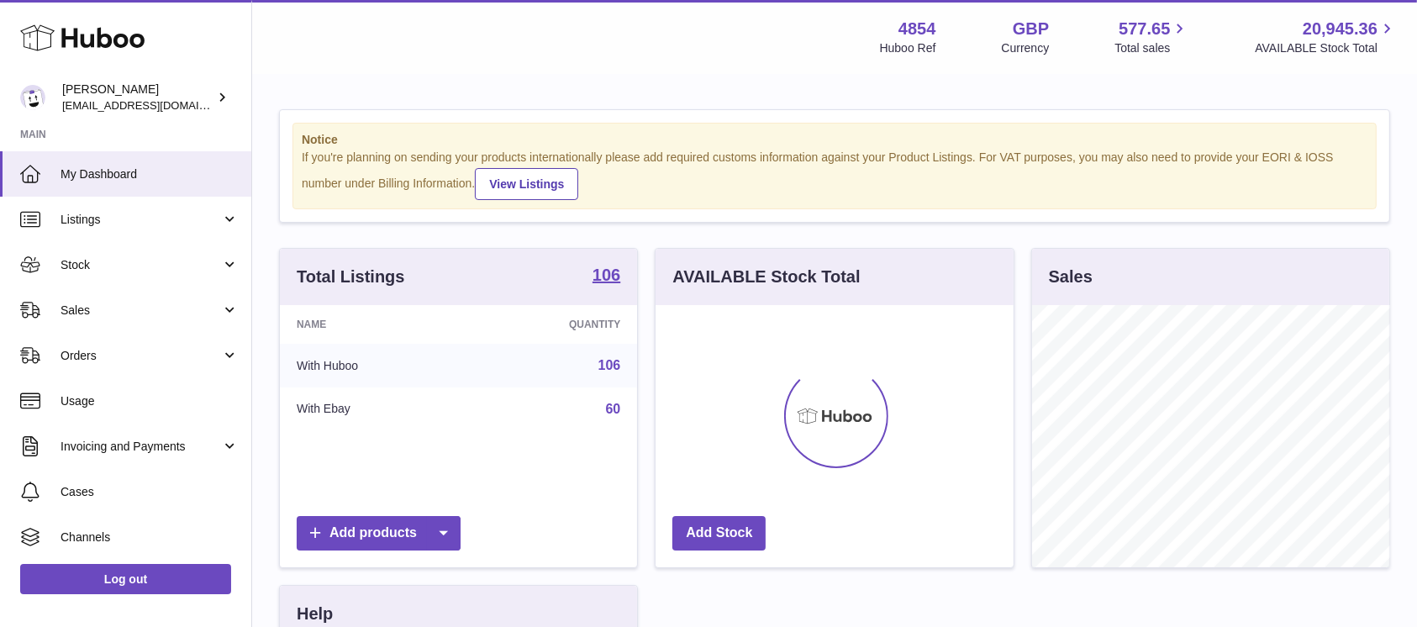
scroll to position [262, 357]
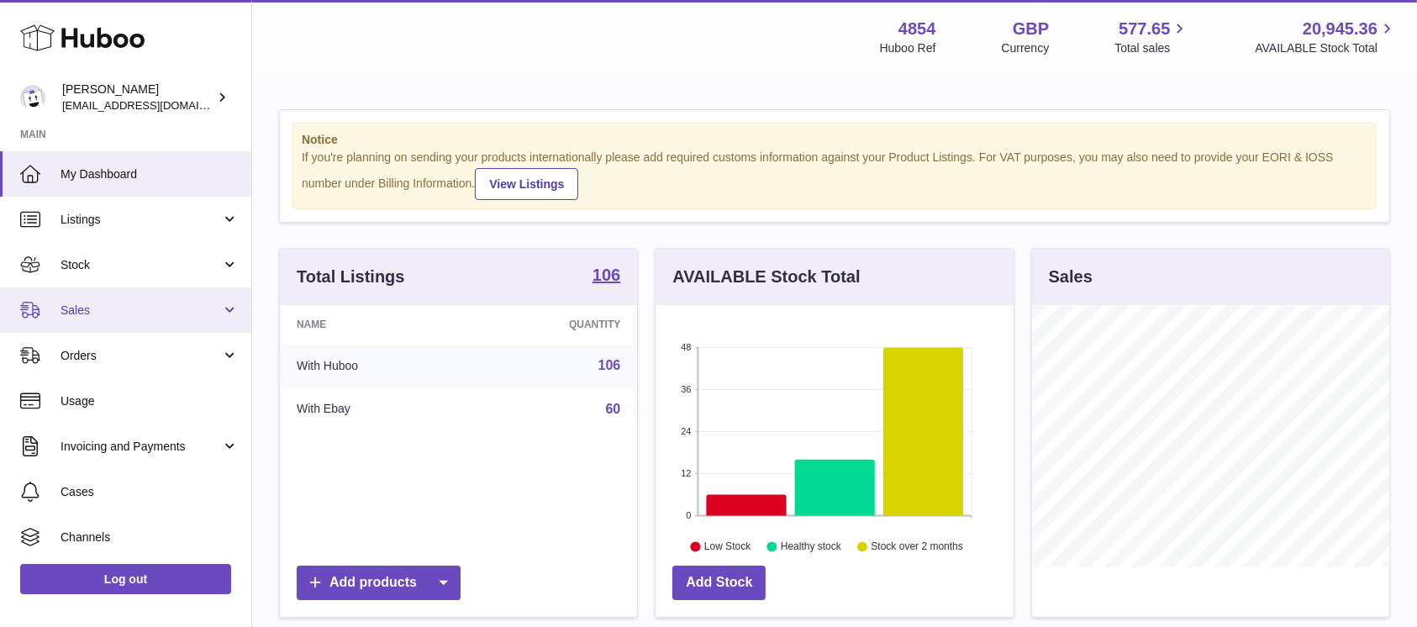
click at [185, 311] on span "Sales" at bounding box center [141, 311] width 161 height 16
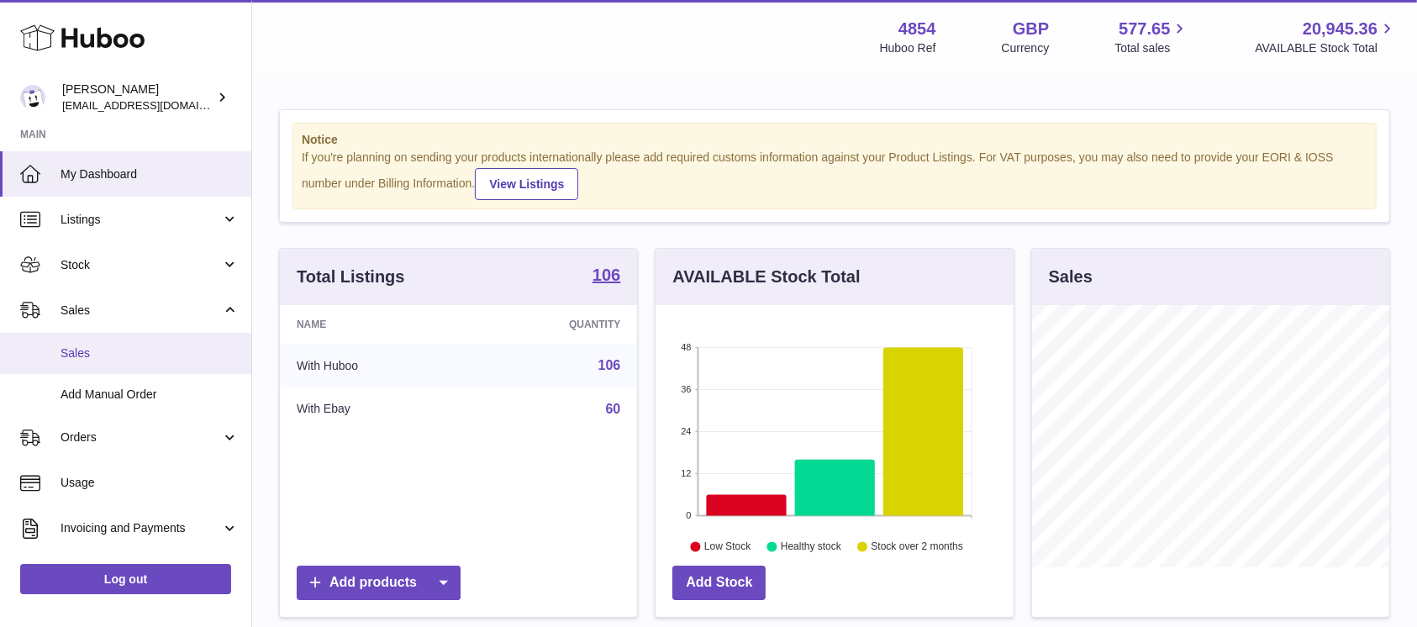
click at [136, 345] on span "Sales" at bounding box center [150, 353] width 178 height 16
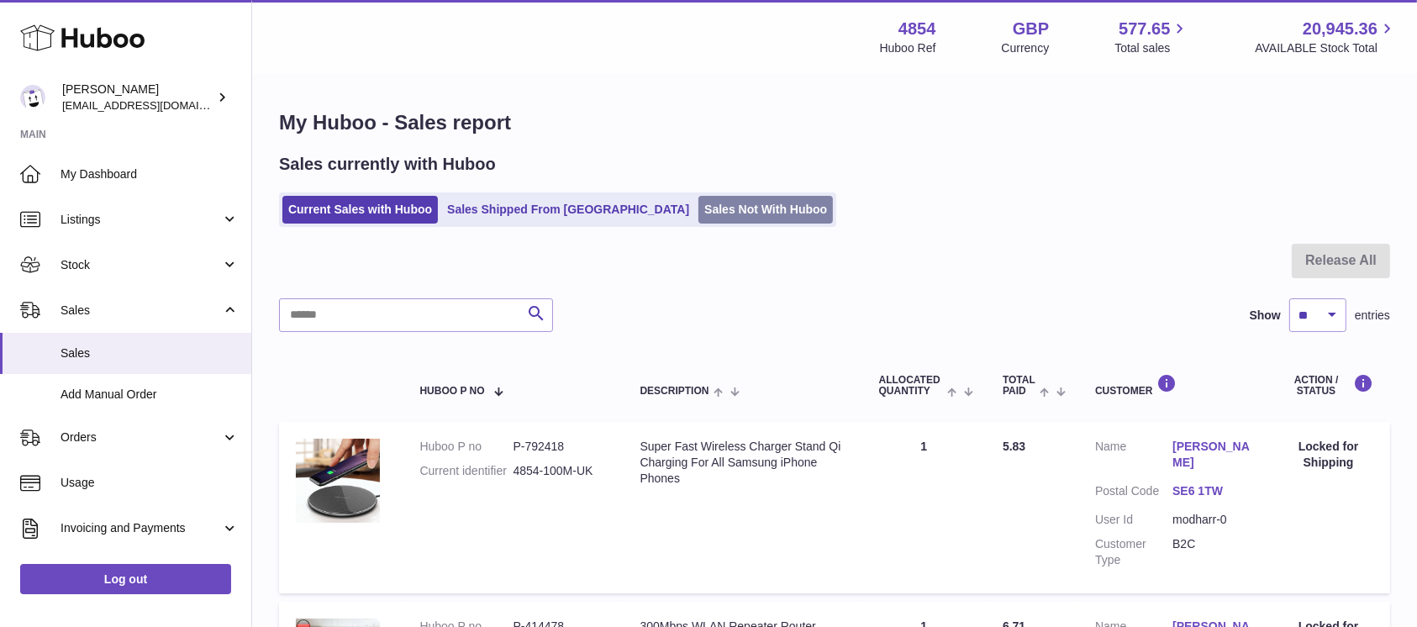
click at [704, 205] on link "Sales Not With Huboo" at bounding box center [765, 210] width 134 height 28
